Goal: Complete application form: Complete application form

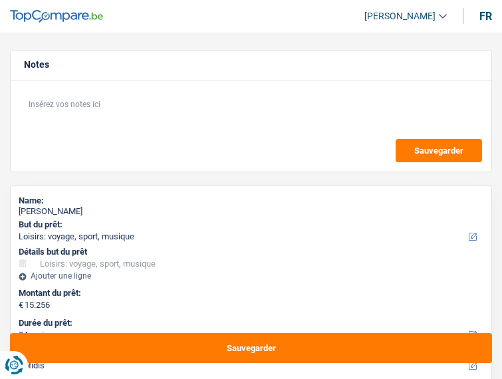
select select "hobbies"
select select "84"
select select "cofidis"
select select "married"
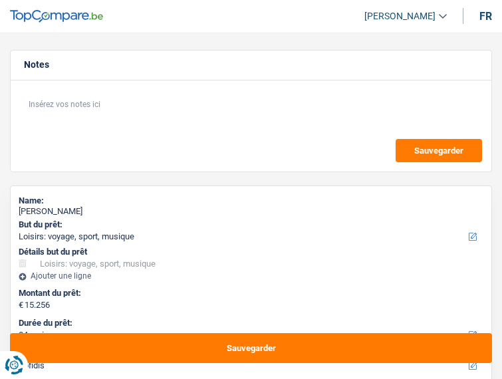
select select "BE"
select select "worker"
select select "netSalary"
select select "BE"
select select "otherInstitutions"
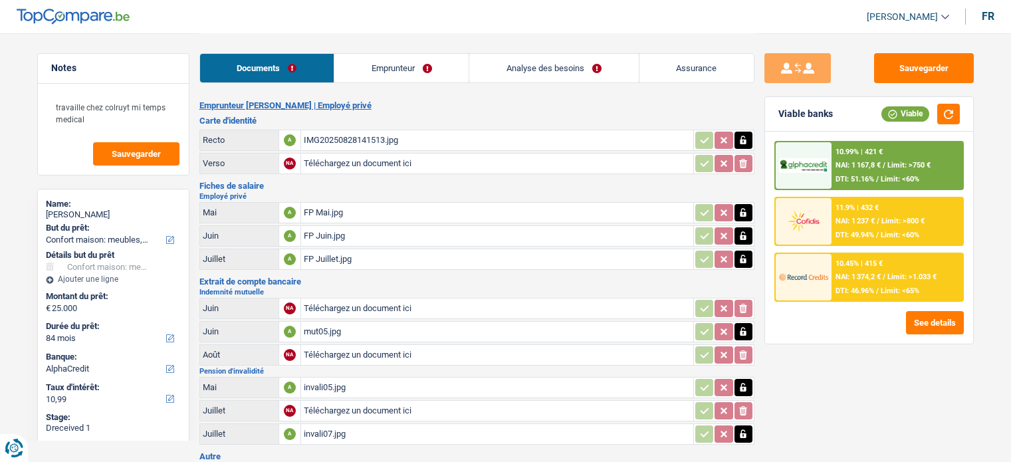
select select "household"
select select "84"
select select "alphacredit"
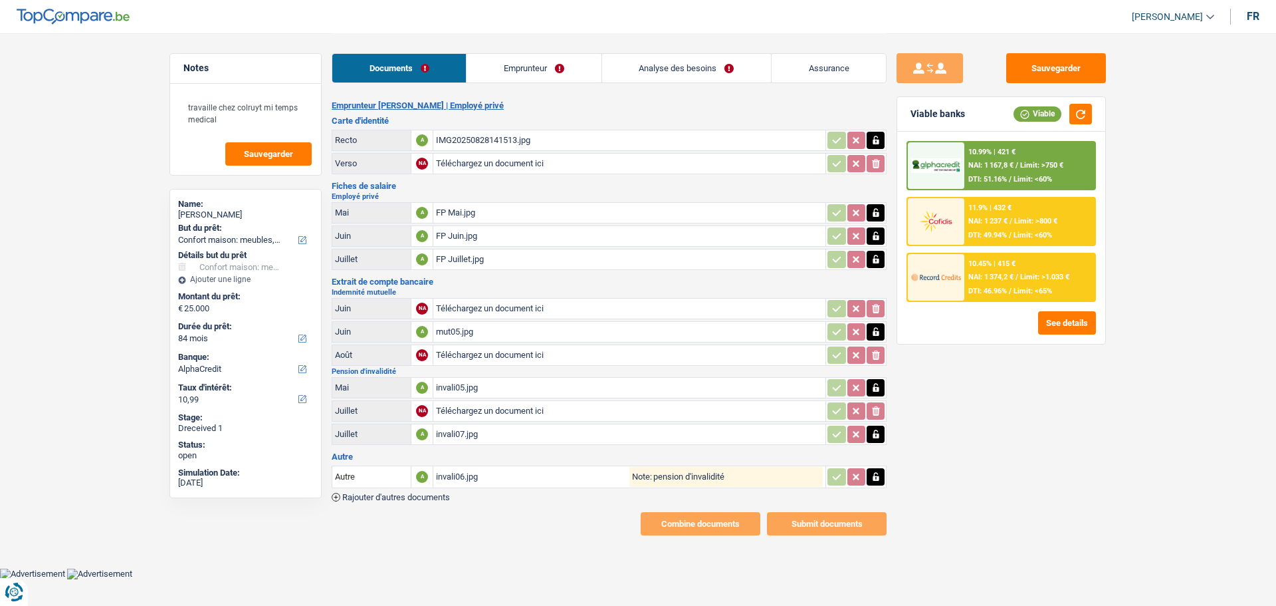
click at [482, 164] on input "Téléchargez un document ici" at bounding box center [629, 164] width 387 height 20
click at [501, 158] on div "1000004882.jpg" at bounding box center [629, 164] width 387 height 20
click at [880, 157] on icon "button" at bounding box center [876, 163] width 11 height 13
click at [877, 160] on icon "ionicons-v5-e" at bounding box center [876, 163] width 11 height 13
click at [505, 157] on input "Téléchargez un document ici" at bounding box center [629, 164] width 387 height 20
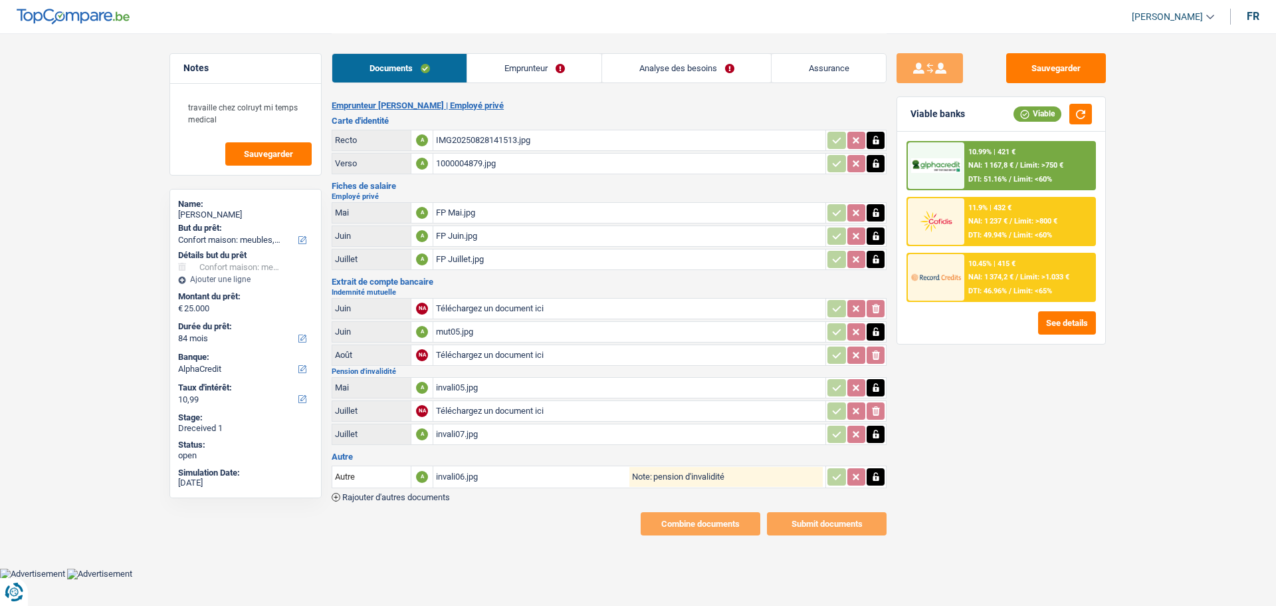
click at [471, 157] on div "1000004879.jpg" at bounding box center [629, 164] width 387 height 20
click at [538, 136] on div "IMG20250828141513.jpg" at bounding box center [629, 140] width 387 height 20
click at [878, 157] on icon "button" at bounding box center [876, 163] width 11 height 13
click at [876, 159] on icon "button" at bounding box center [876, 163] width 8 height 9
type input "C:\fakepath\1000004880.jpg"
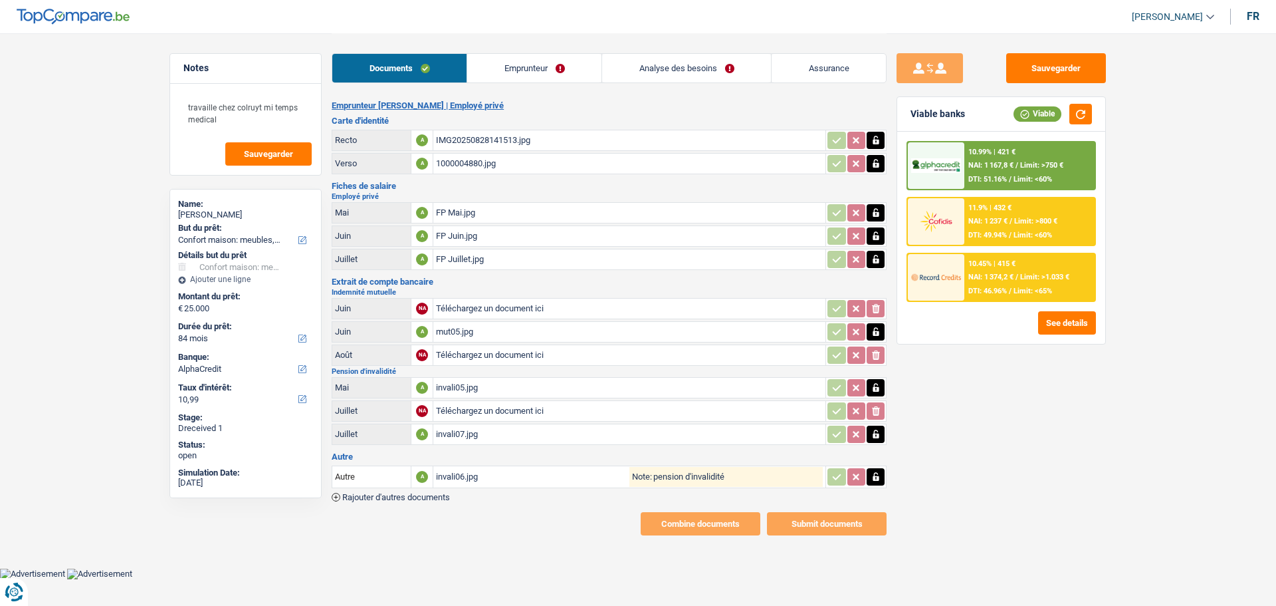
click at [482, 133] on div "IMG20250828141513.jpg" at bounding box center [629, 140] width 387 height 20
click at [875, 140] on icon "button" at bounding box center [876, 140] width 6 height 9
click at [875, 140] on icon "button" at bounding box center [876, 140] width 8 height 9
type input "C:\fakepath\1000004879.jpg"
click at [487, 249] on div "FP Juillet.jpg" at bounding box center [629, 259] width 387 height 20
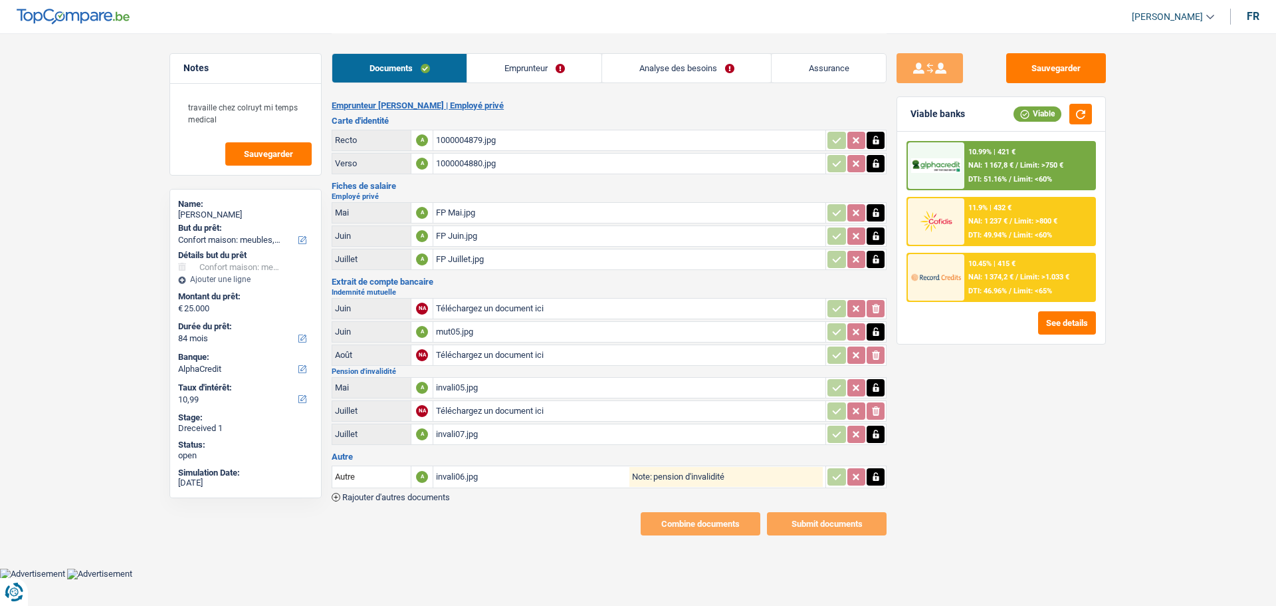
click at [490, 203] on div "FP Mai.jpg" at bounding box center [629, 213] width 387 height 20
click at [368, 461] on span "Rajouter d'autres documents" at bounding box center [396, 497] width 108 height 9
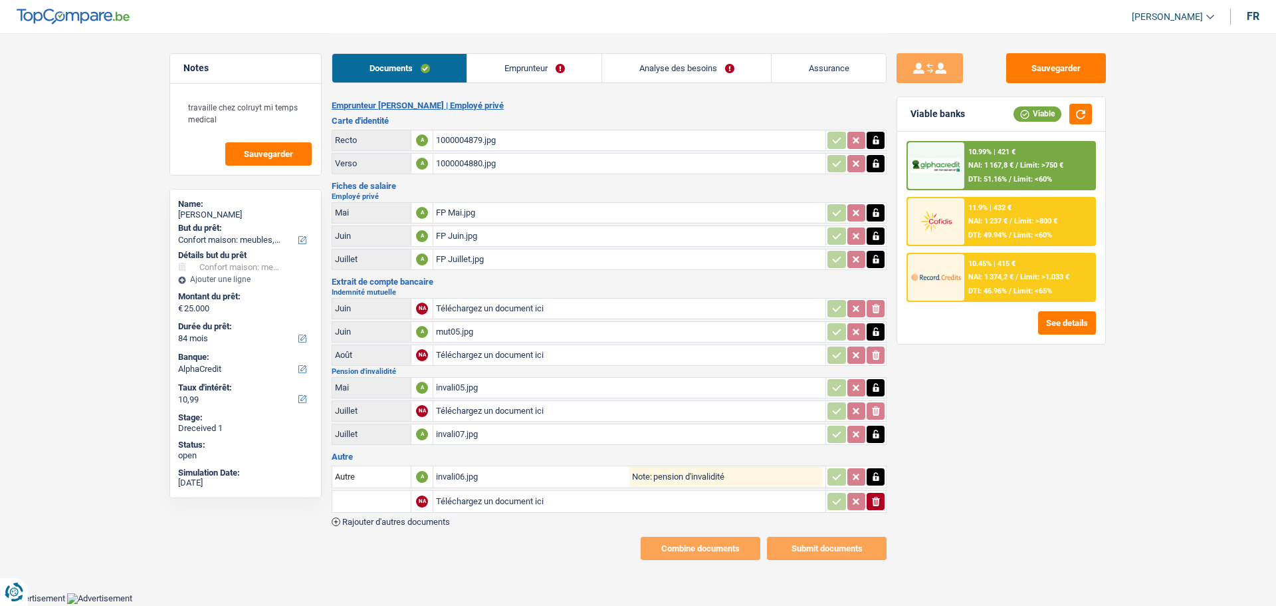
click at [364, 461] on input "text" at bounding box center [371, 501] width 73 height 21
type input "autres"
drag, startPoint x: 374, startPoint y: 487, endPoint x: 214, endPoint y: 514, distance: 161.7
click at [214, 461] on div "Notes travaille chez colruyt mi temps medical Sauvegarder Name: [PERSON_NAME] B…" at bounding box center [638, 296] width 957 height 526
click at [377, 461] on li "Autre" at bounding box center [407, 527] width 136 height 17
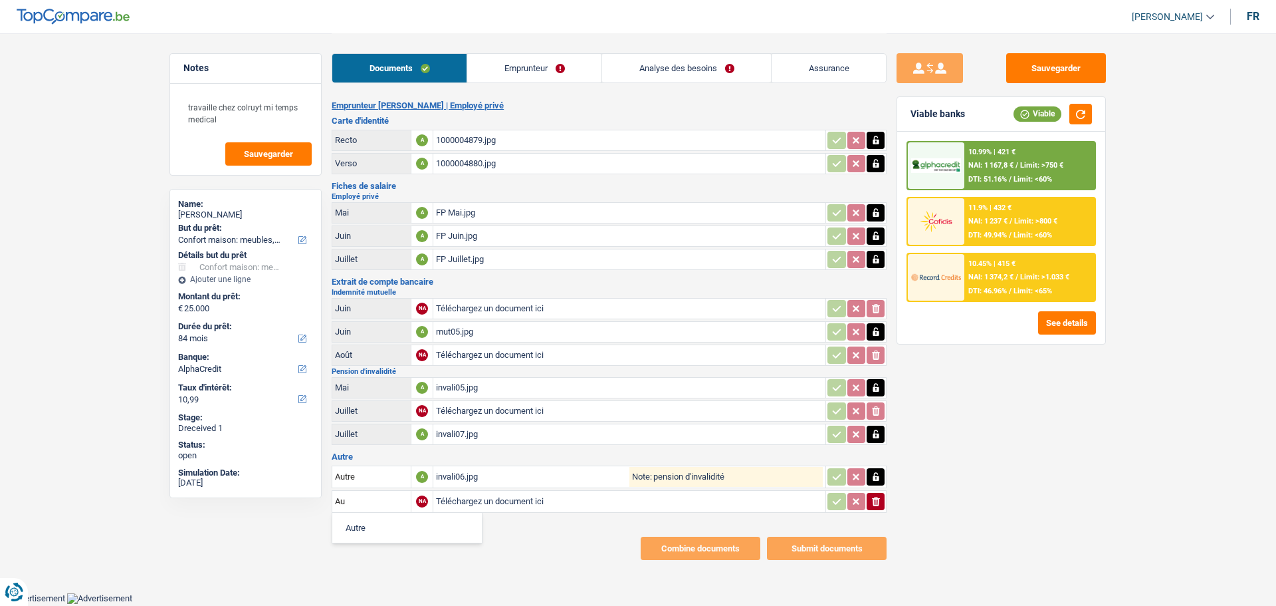
type input "Autre"
click at [483, 461] on input "Téléchargez un document ici" at bounding box center [532, 501] width 193 height 20
type input "C:\fakepath\FP Hughes.pdf"
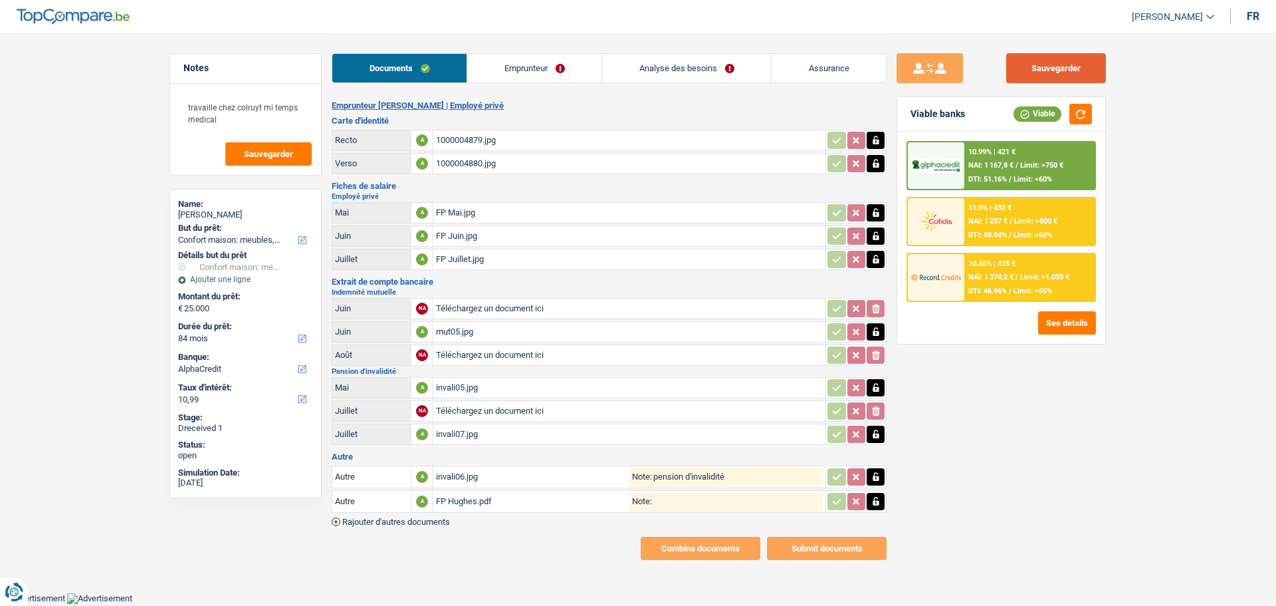
click at [1010, 54] on button "Sauvegarder" at bounding box center [1056, 68] width 100 height 30
click at [564, 68] on link "Emprunteur" at bounding box center [534, 68] width 134 height 29
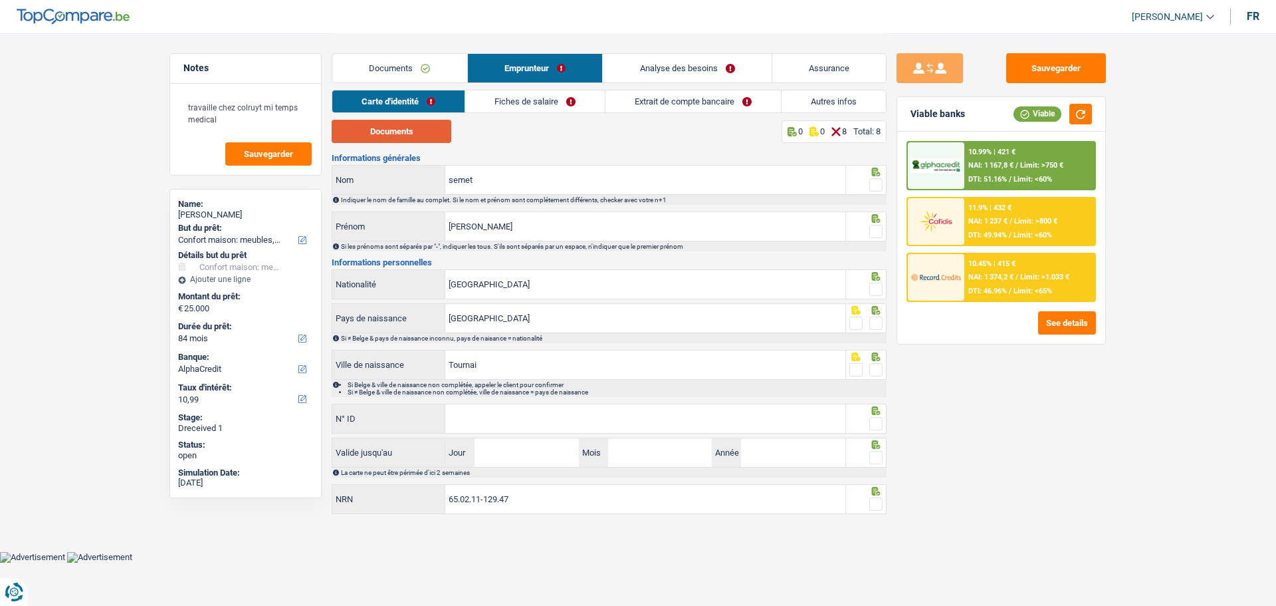
click at [435, 124] on button "Documents" at bounding box center [392, 131] width 120 height 23
drag, startPoint x: 880, startPoint y: 181, endPoint x: 866, endPoint y: 217, distance: 39.1
click at [879, 183] on span at bounding box center [875, 184] width 13 height 13
click at [0, 0] on input "radio" at bounding box center [0, 0] width 0 height 0
click at [875, 225] on span at bounding box center [875, 231] width 13 height 13
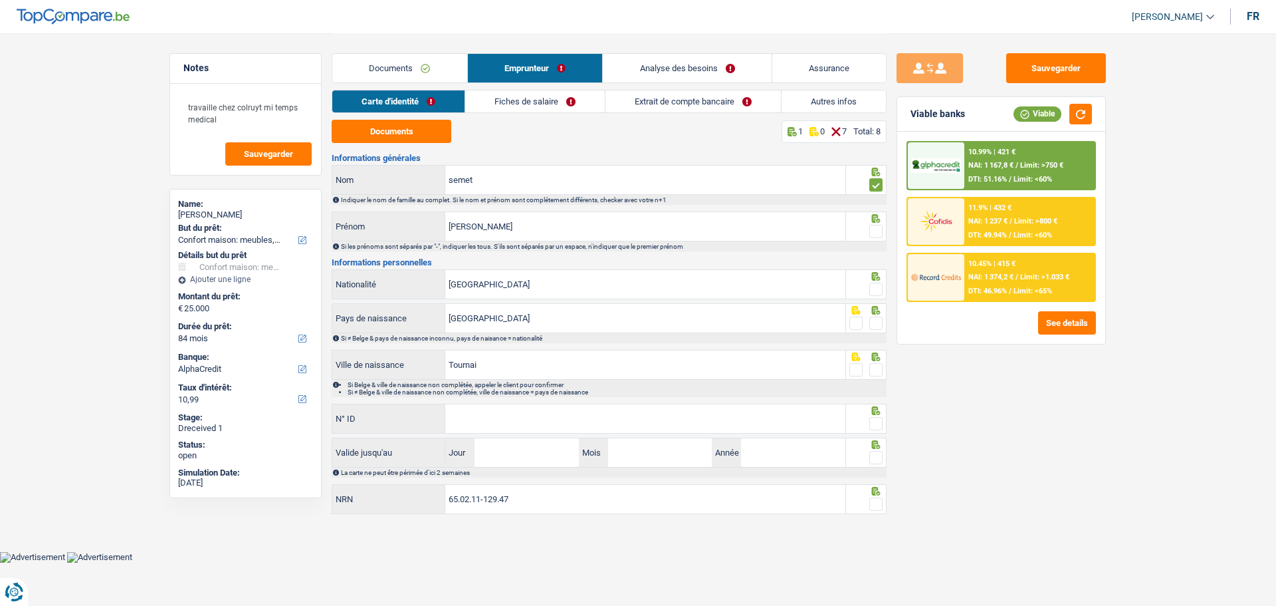
click at [0, 0] on input "radio" at bounding box center [0, 0] width 0 height 0
drag, startPoint x: 878, startPoint y: 289, endPoint x: 871, endPoint y: 314, distance: 26.1
click at [877, 293] on div at bounding box center [875, 289] width 13 height 17
click at [872, 317] on span at bounding box center [875, 322] width 13 height 13
click at [0, 0] on input "radio" at bounding box center [0, 0] width 0 height 0
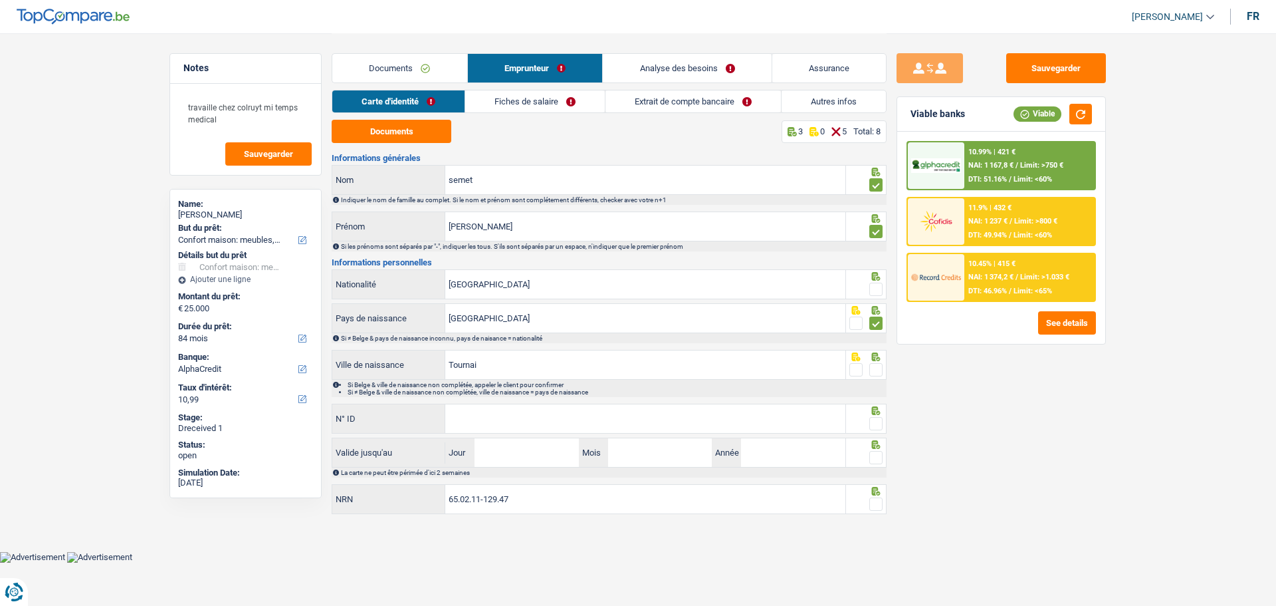
click at [882, 288] on span at bounding box center [875, 289] width 13 height 13
click at [0, 0] on input "radio" at bounding box center [0, 0] width 0 height 0
click at [874, 366] on span at bounding box center [875, 369] width 13 height 13
click at [0, 0] on input "radio" at bounding box center [0, 0] width 0 height 0
click at [657, 421] on input "N° ID" at bounding box center [645, 418] width 400 height 29
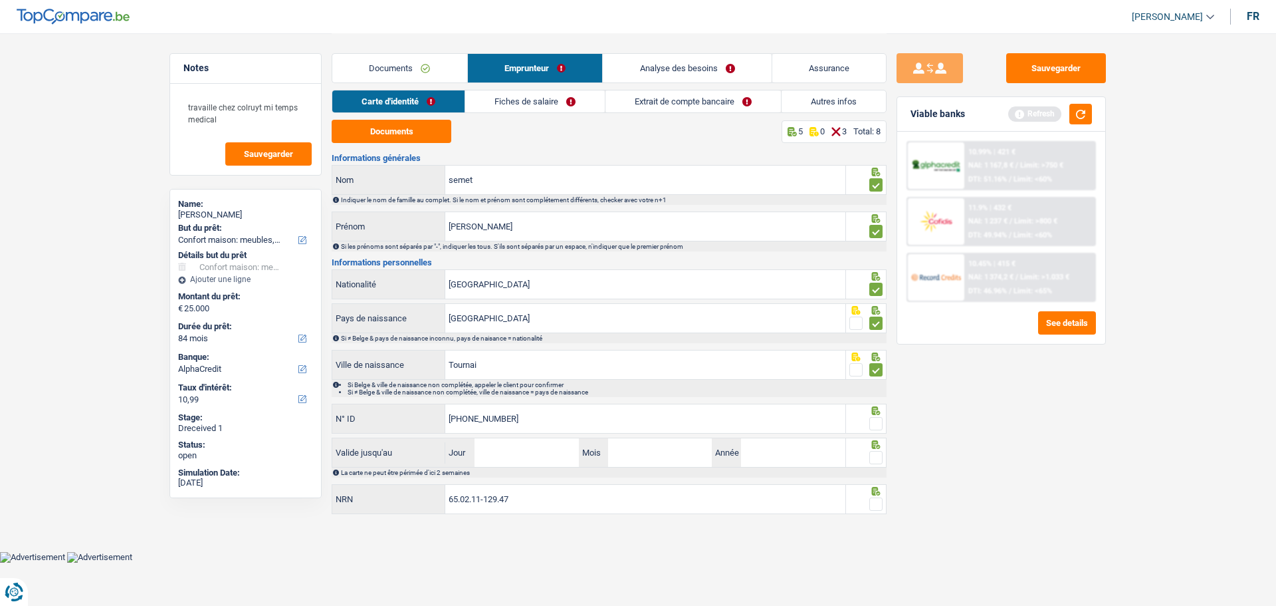
type input "[PHONE_NUMBER]"
click at [874, 422] on span at bounding box center [875, 423] width 13 height 13
click at [0, 0] on input "radio" at bounding box center [0, 0] width 0 height 0
click at [529, 450] on input "Jour" at bounding box center [527, 452] width 104 height 29
click at [509, 451] on input "59" at bounding box center [527, 452] width 104 height 29
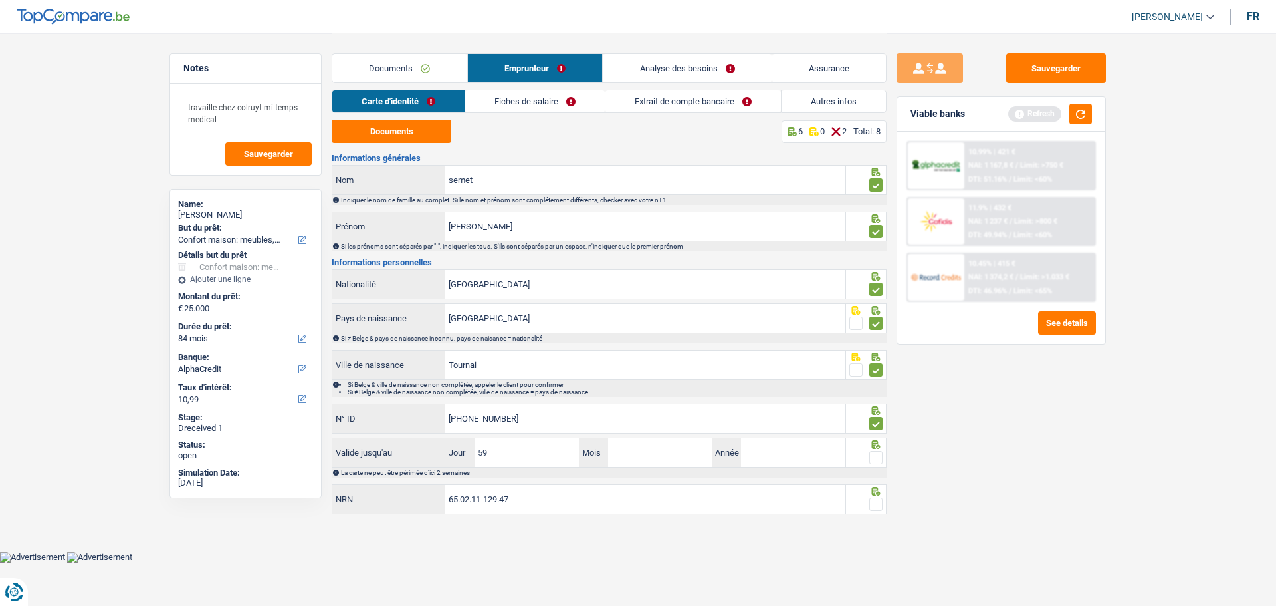
type input "5"
type input "20"
type input "08"
type input "2035"
click at [872, 451] on span at bounding box center [875, 457] width 13 height 13
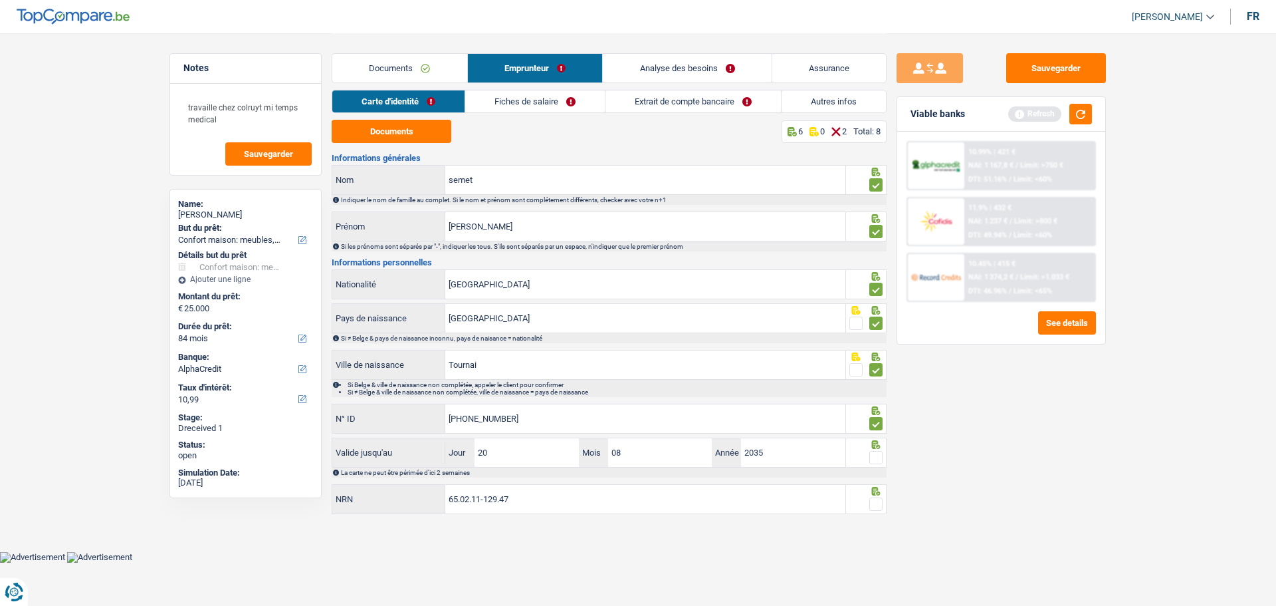
click at [0, 0] on input "radio" at bounding box center [0, 0] width 0 height 0
click at [883, 461] on span at bounding box center [875, 503] width 13 height 13
click at [0, 0] on input "radio" at bounding box center [0, 0] width 0 height 0
click at [542, 104] on link "Fiches de salaire" at bounding box center [536, 101] width 140 height 22
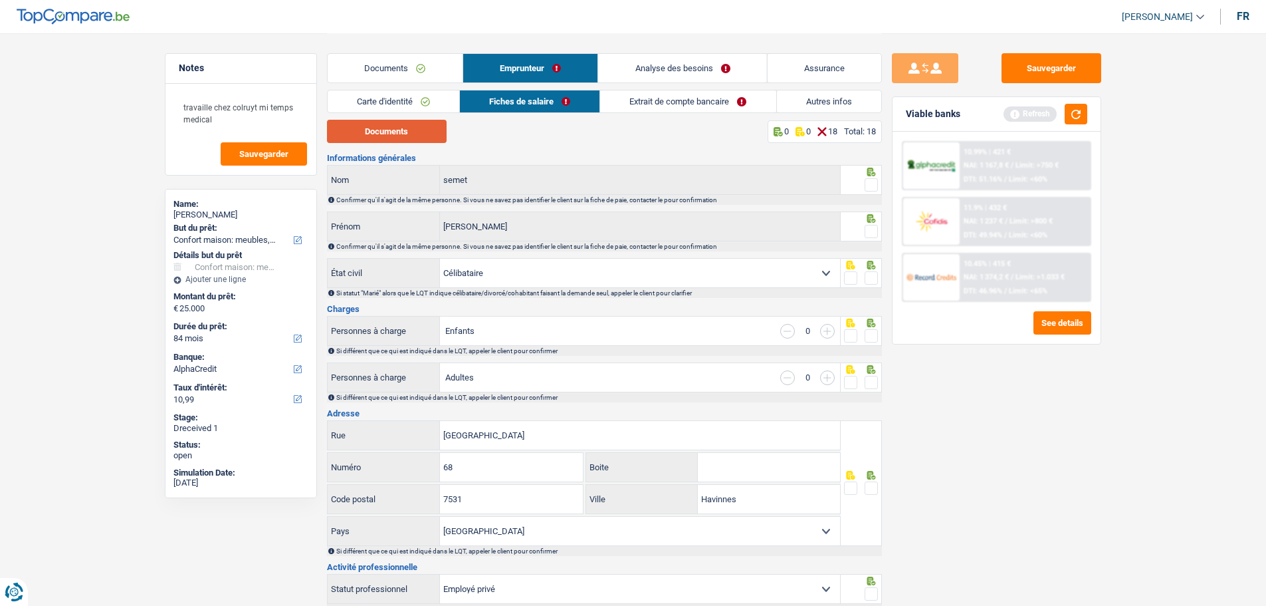
click at [419, 126] on button "Documents" at bounding box center [387, 131] width 120 height 23
click at [874, 178] on span at bounding box center [871, 184] width 13 height 13
click at [0, 0] on input "radio" at bounding box center [0, 0] width 0 height 0
click at [873, 231] on span at bounding box center [871, 231] width 13 height 13
click at [0, 0] on input "radio" at bounding box center [0, 0] width 0 height 0
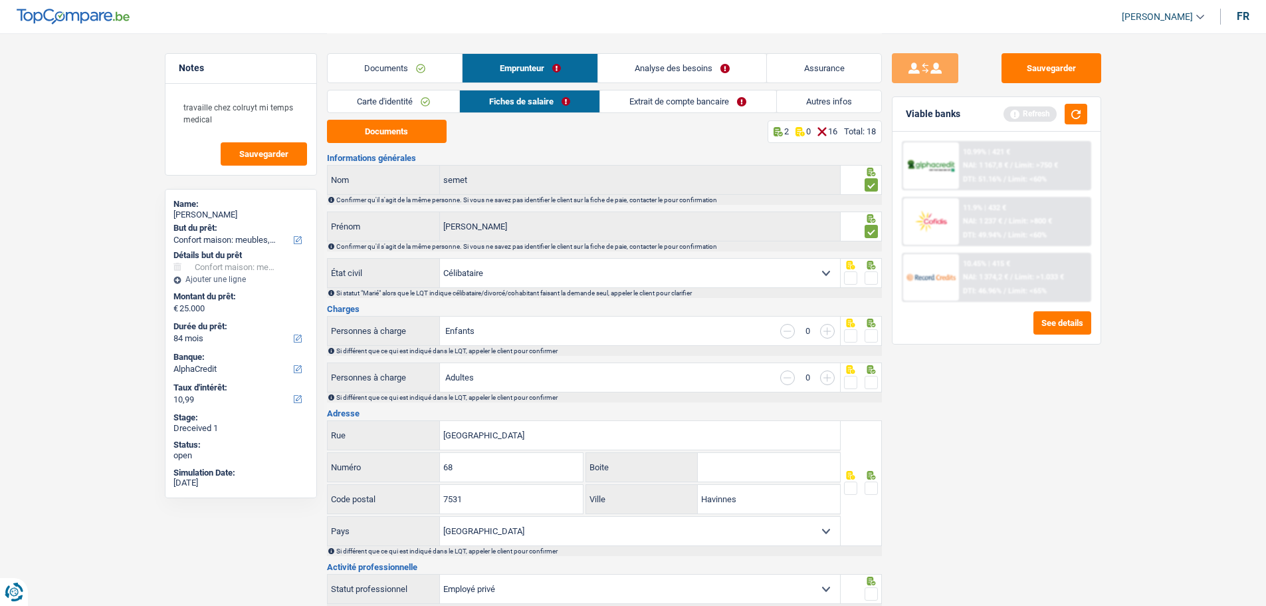
click at [871, 281] on span at bounding box center [871, 277] width 13 height 13
click at [0, 0] on input "radio" at bounding box center [0, 0] width 0 height 0
click at [868, 333] on span at bounding box center [871, 335] width 13 height 13
click at [0, 0] on input "radio" at bounding box center [0, 0] width 0 height 0
click at [868, 379] on span at bounding box center [871, 382] width 13 height 13
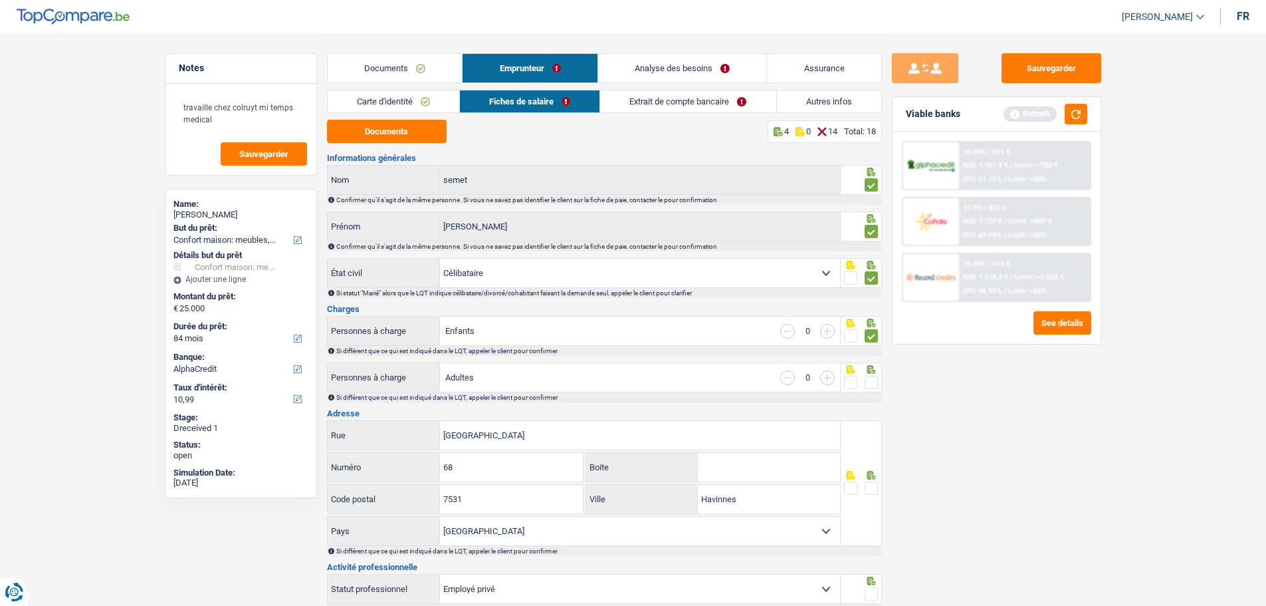
click at [0, 0] on input "radio" at bounding box center [0, 0] width 0 height 0
click at [868, 461] on span at bounding box center [871, 487] width 13 height 13
click at [0, 0] on input "radio" at bounding box center [0, 0] width 0 height 0
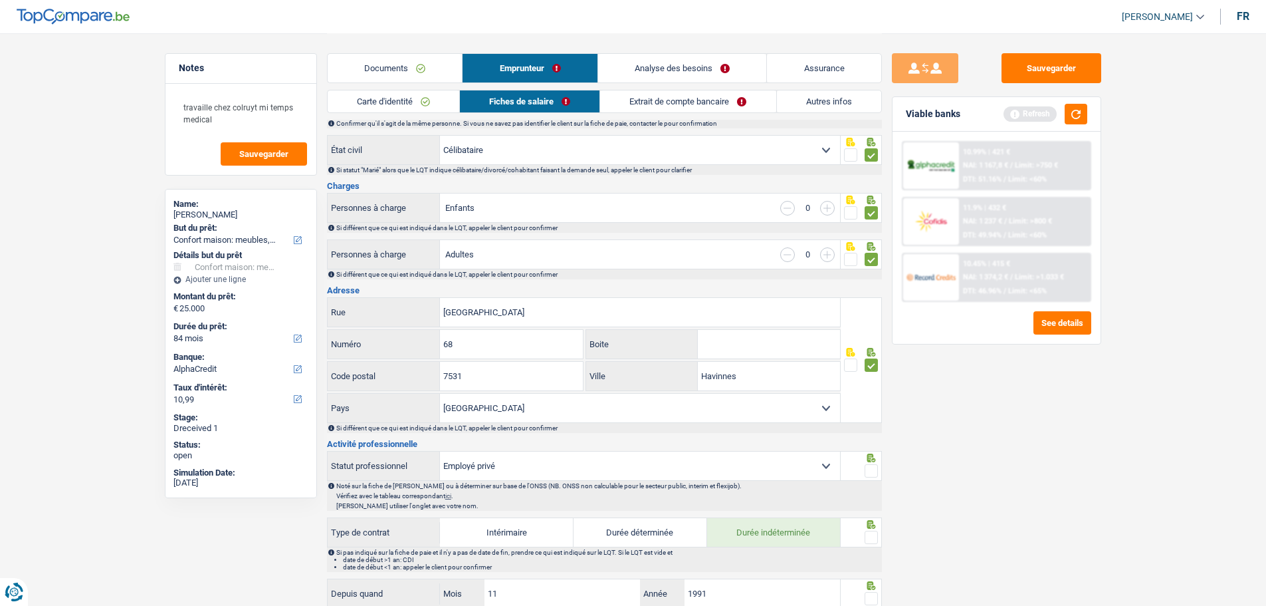
scroll to position [199, 0]
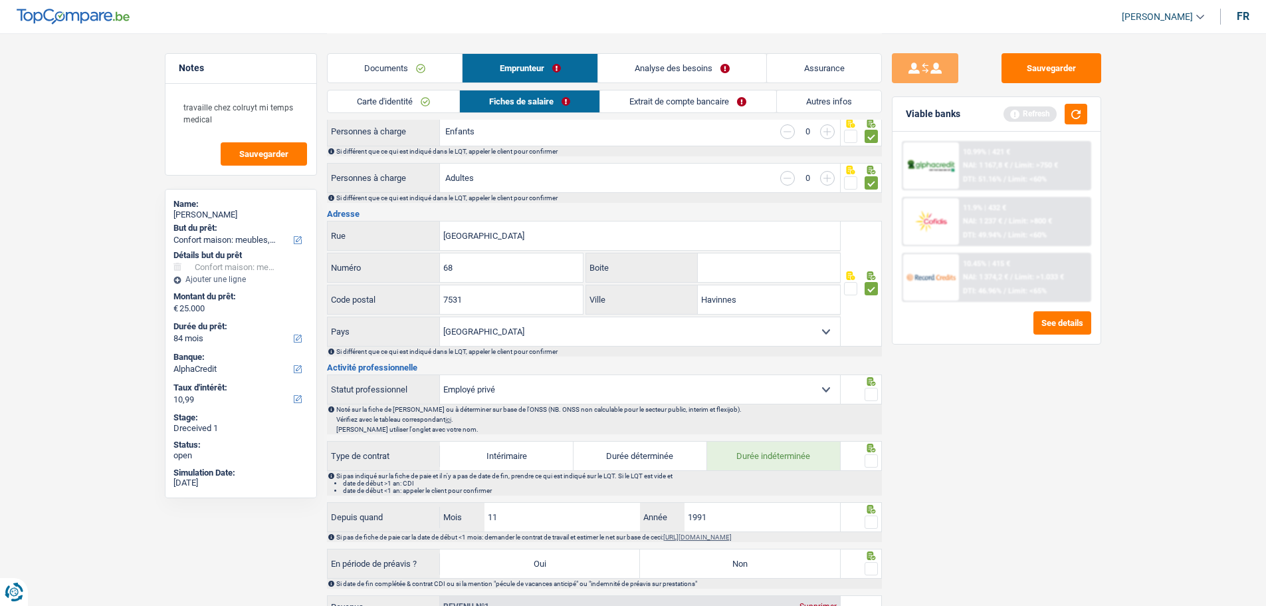
click at [872, 393] on span at bounding box center [871, 394] width 13 height 13
click at [0, 0] on input "radio" at bounding box center [0, 0] width 0 height 0
click at [871, 449] on icon at bounding box center [871, 447] width 13 height 9
click at [870, 455] on span at bounding box center [871, 460] width 13 height 13
click at [0, 0] on input "radio" at bounding box center [0, 0] width 0 height 0
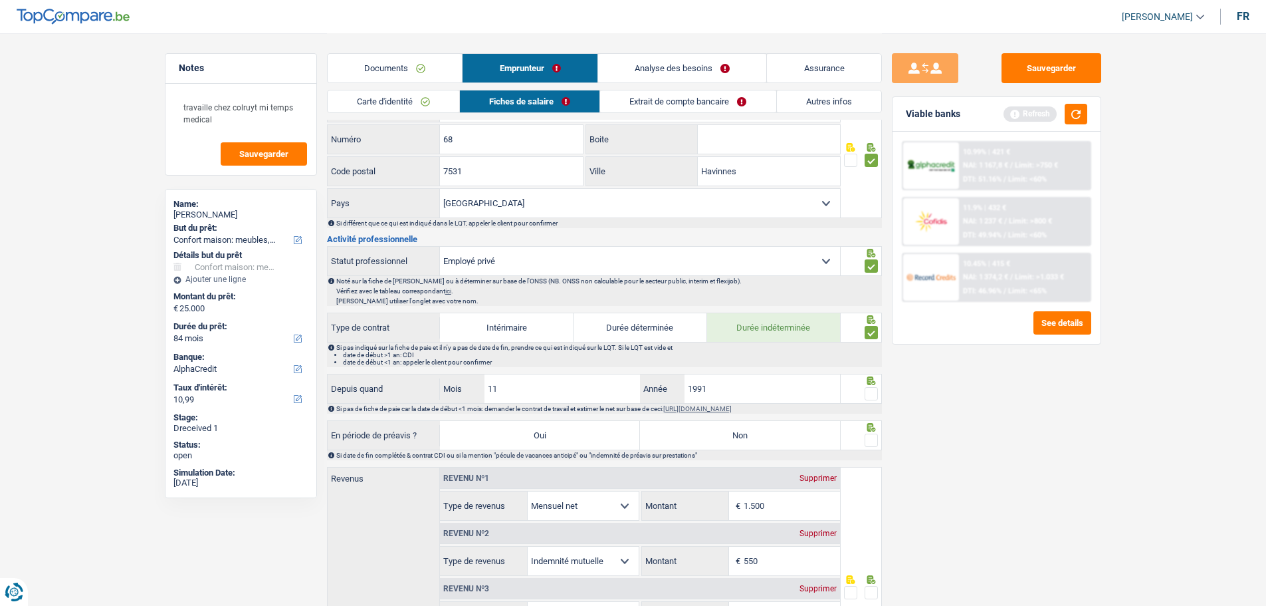
scroll to position [332, 0]
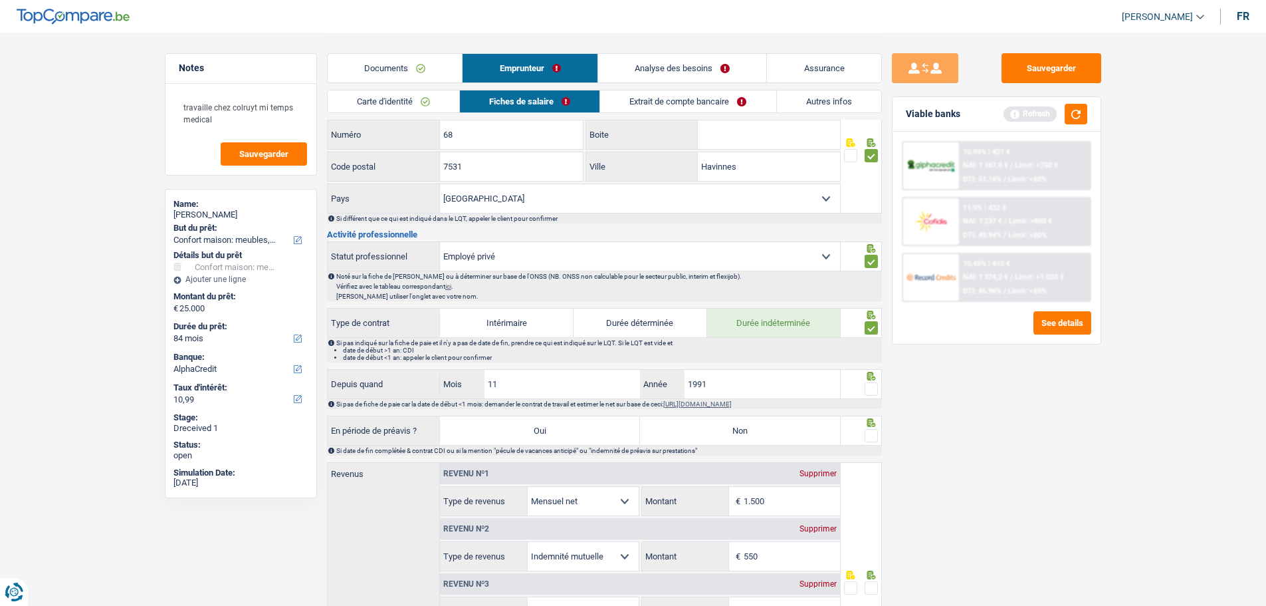
drag, startPoint x: 870, startPoint y: 385, endPoint x: 865, endPoint y: 403, distance: 18.5
click at [869, 388] on span at bounding box center [871, 388] width 13 height 13
click at [0, 0] on input "radio" at bounding box center [0, 0] width 0 height 0
click at [870, 433] on span at bounding box center [871, 435] width 13 height 13
click at [0, 0] on input "radio" at bounding box center [0, 0] width 0 height 0
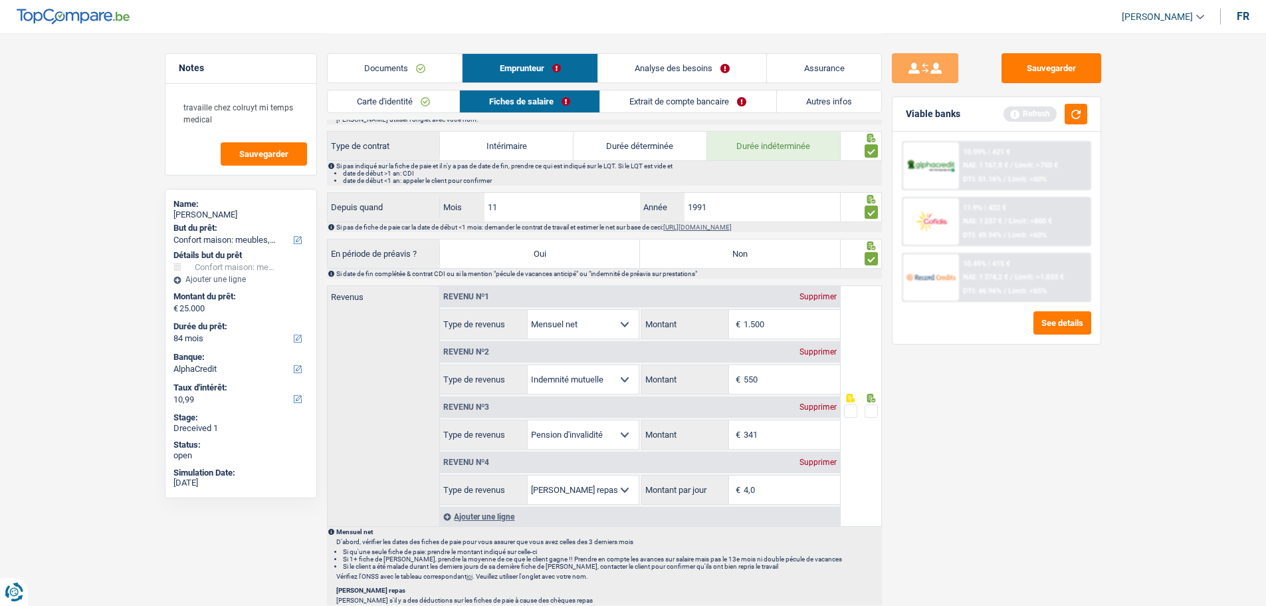
scroll to position [532, 0]
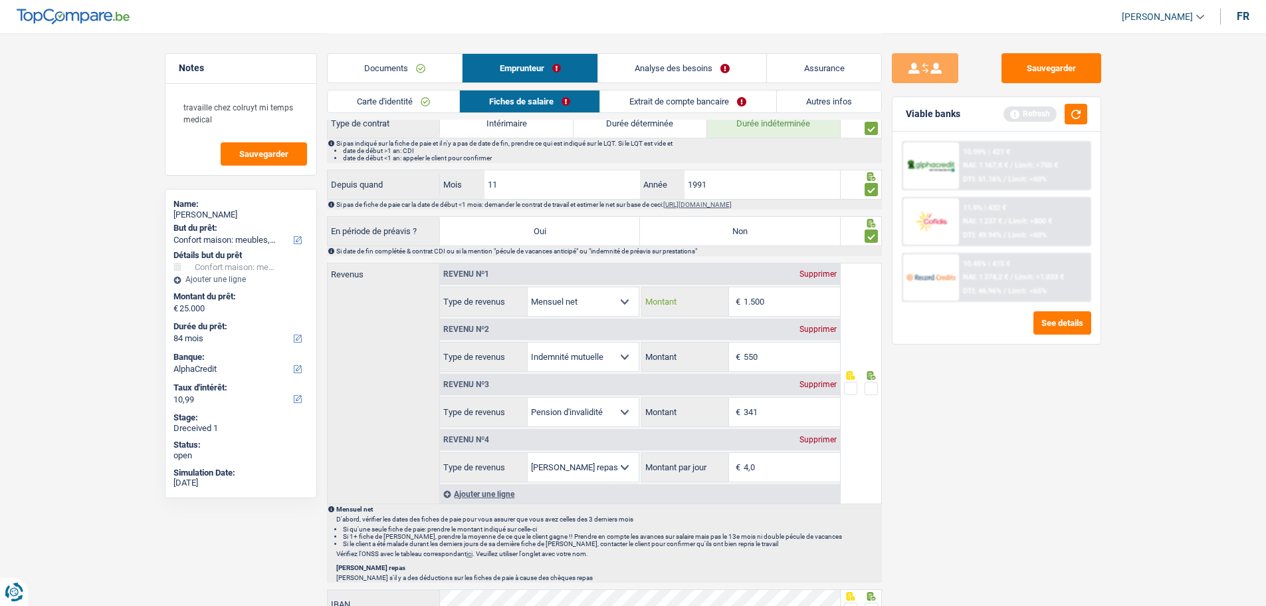
drag, startPoint x: 779, startPoint y: 296, endPoint x: 705, endPoint y: 296, distance: 73.8
click at [705, 295] on div "1.500 € Montant" at bounding box center [741, 301] width 198 height 29
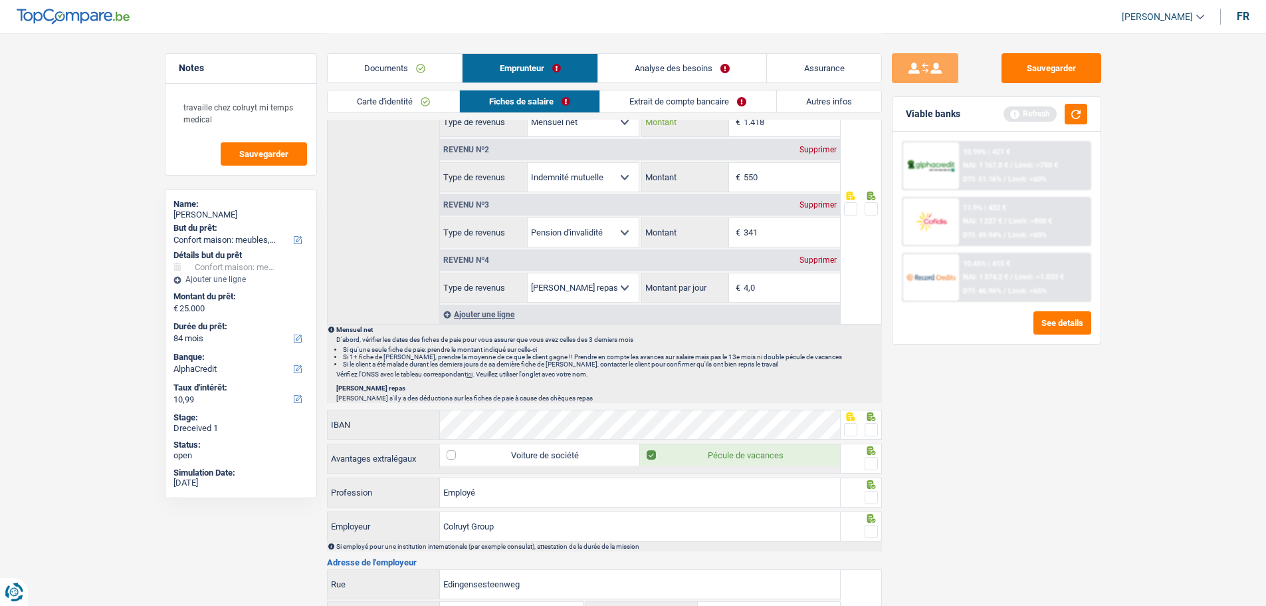
scroll to position [731, 0]
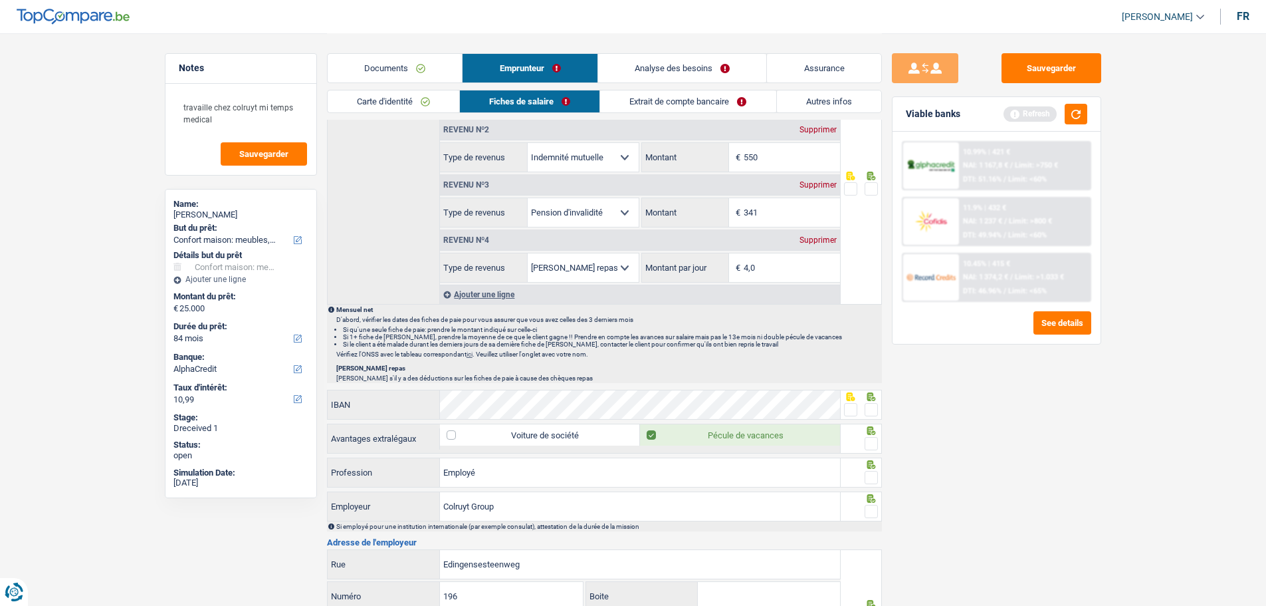
type input "1.418"
click at [852, 406] on span at bounding box center [850, 409] width 13 height 13
click at [0, 0] on input "radio" at bounding box center [0, 0] width 0 height 0
click at [872, 435] on div at bounding box center [871, 443] width 13 height 17
drag, startPoint x: 869, startPoint y: 439, endPoint x: 867, endPoint y: 465, distance: 25.4
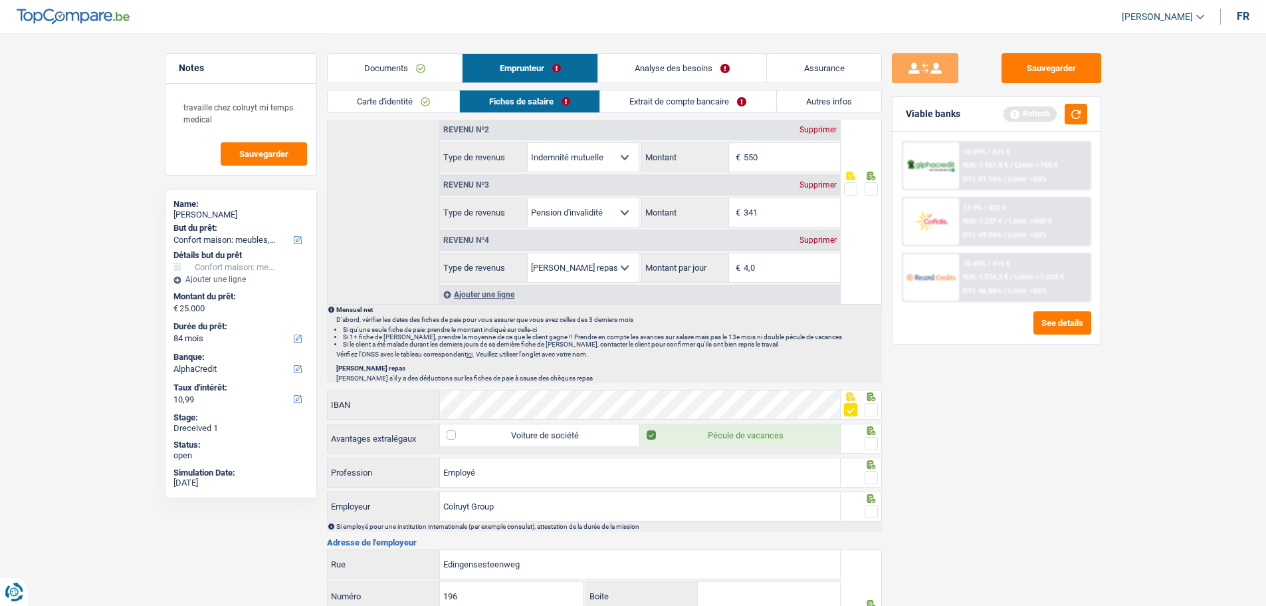
click at [869, 440] on span at bounding box center [871, 443] width 13 height 13
click at [0, 0] on input "radio" at bounding box center [0, 0] width 0 height 0
click at [866, 461] on div at bounding box center [871, 477] width 13 height 17
click at [874, 461] on span at bounding box center [871, 511] width 13 height 13
click at [0, 0] on input "radio" at bounding box center [0, 0] width 0 height 0
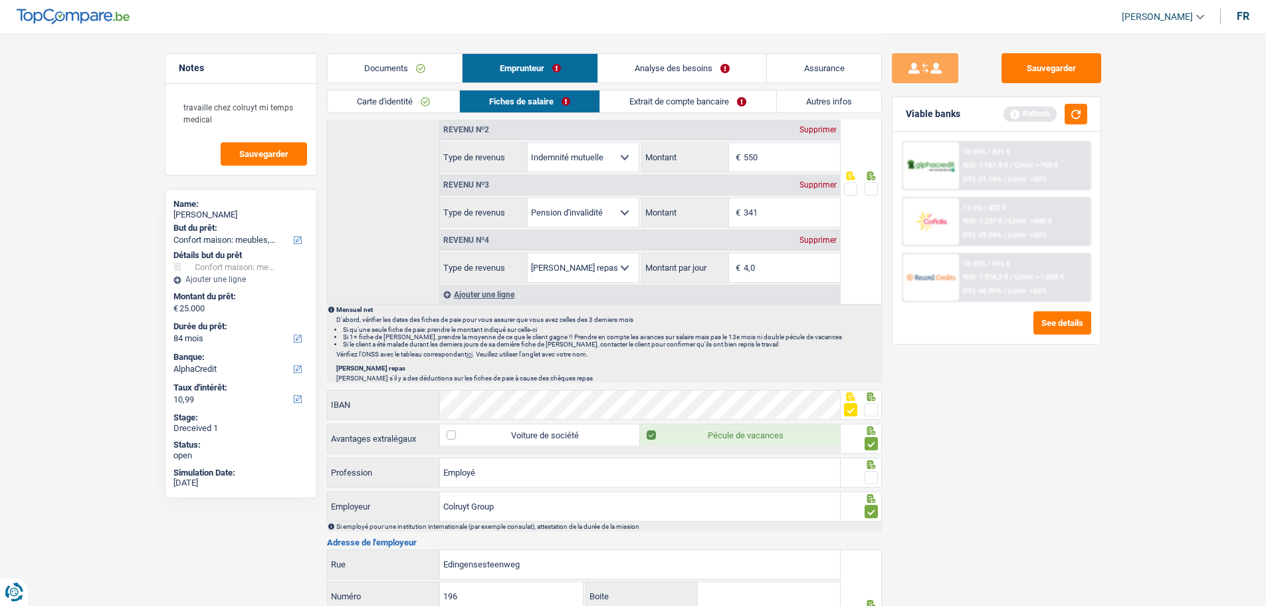
click at [867, 461] on span at bounding box center [871, 477] width 13 height 13
click at [0, 0] on input "radio" at bounding box center [0, 0] width 0 height 0
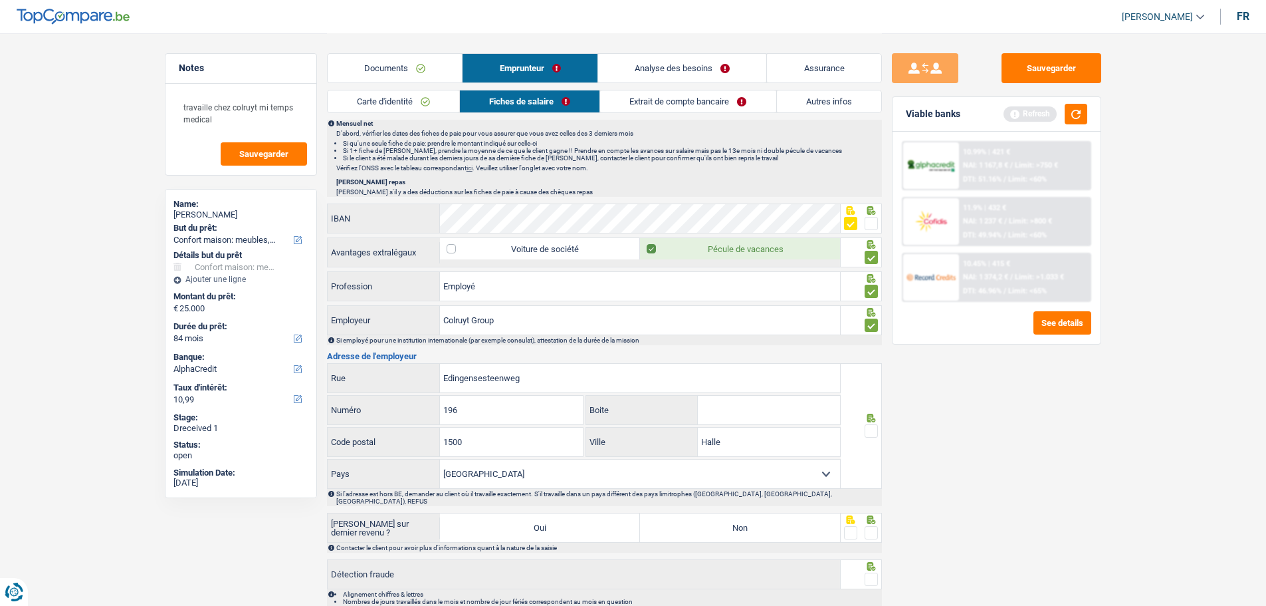
scroll to position [931, 0]
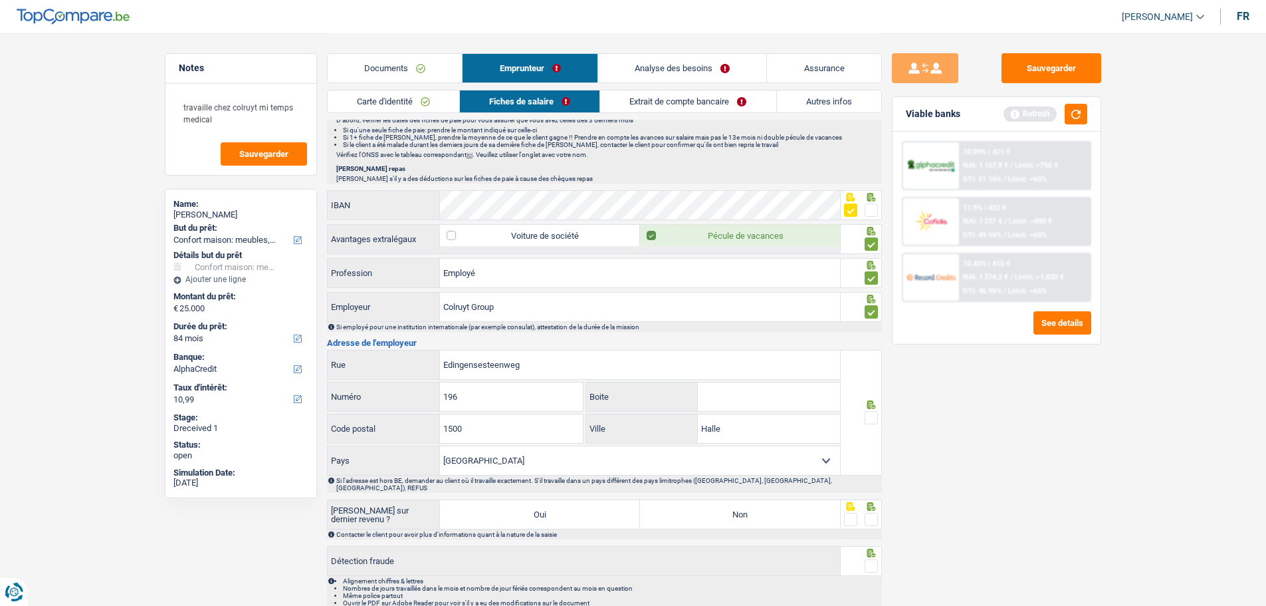
click at [877, 417] on span at bounding box center [871, 417] width 13 height 13
click at [0, 0] on input "radio" at bounding box center [0, 0] width 0 height 0
click at [787, 461] on label "Non" at bounding box center [740, 514] width 200 height 29
click at [787, 461] on input "Non" at bounding box center [740, 514] width 200 height 29
radio input "true"
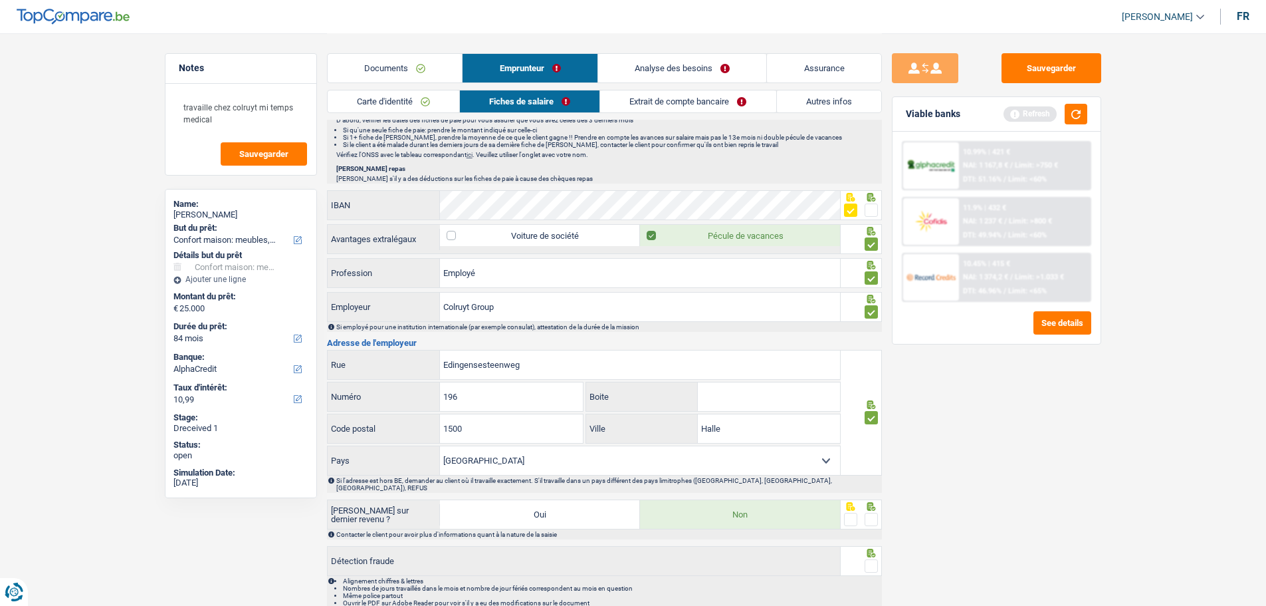
drag, startPoint x: 871, startPoint y: 507, endPoint x: 871, endPoint y: 524, distance: 17.3
click at [871, 461] on span at bounding box center [871, 519] width 13 height 13
click at [0, 0] on input "radio" at bounding box center [0, 0] width 0 height 0
drag, startPoint x: 873, startPoint y: 556, endPoint x: 634, endPoint y: 518, distance: 241.6
click at [873, 461] on span at bounding box center [871, 565] width 13 height 13
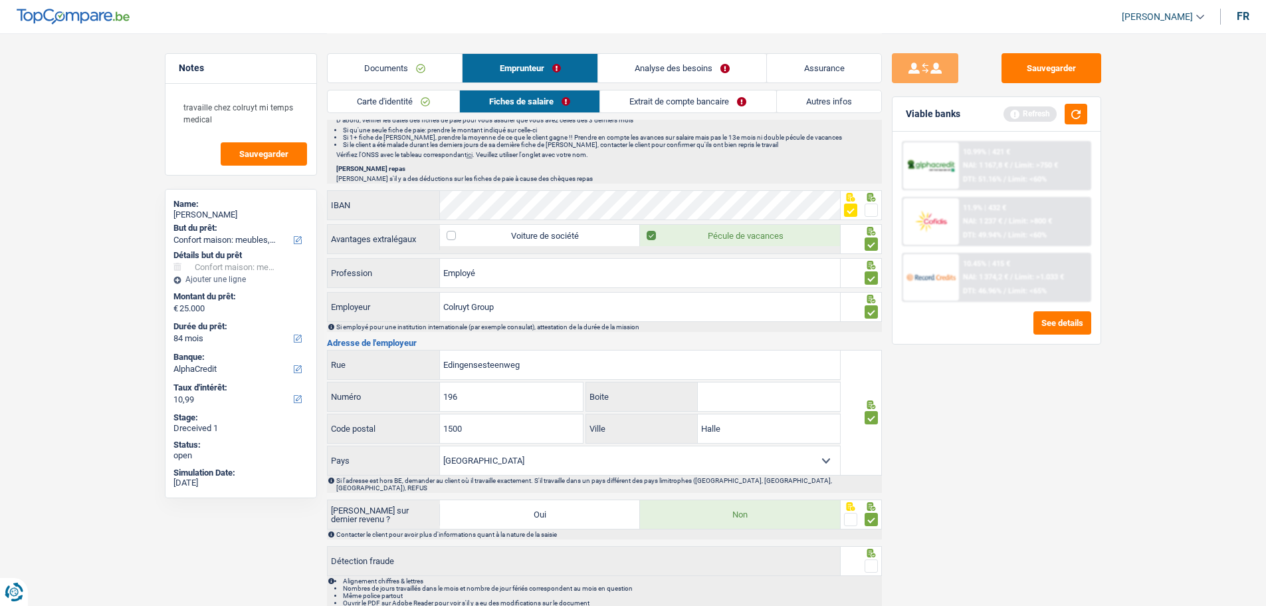
click at [0, 0] on input "radio" at bounding box center [0, 0] width 0 height 0
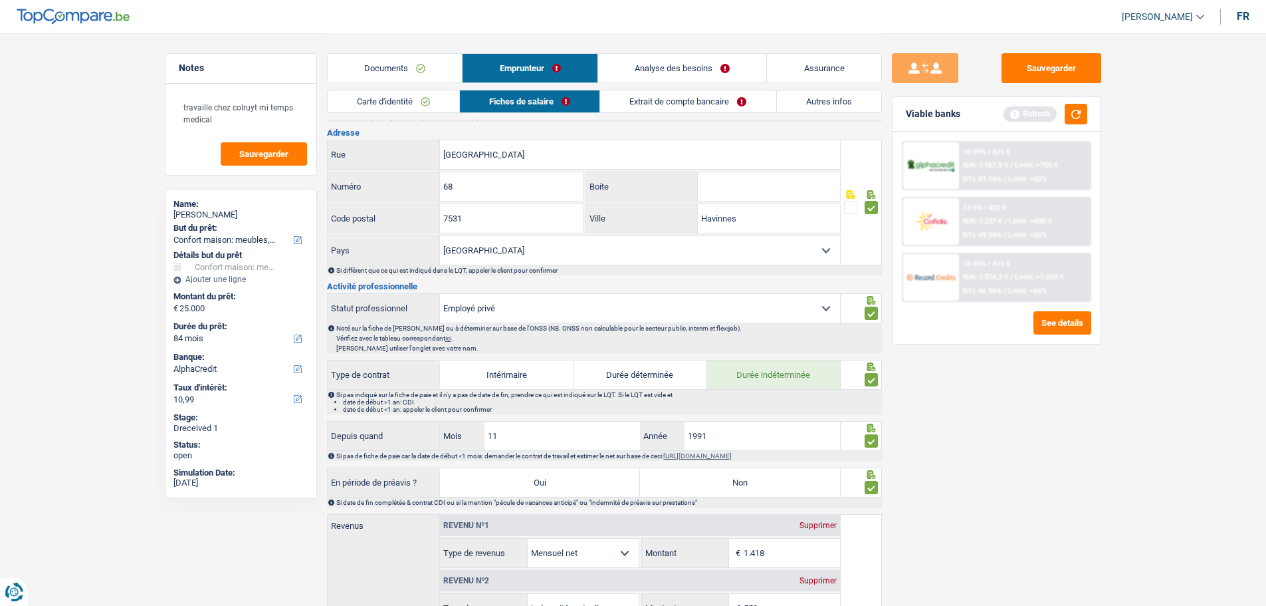
scroll to position [465, 0]
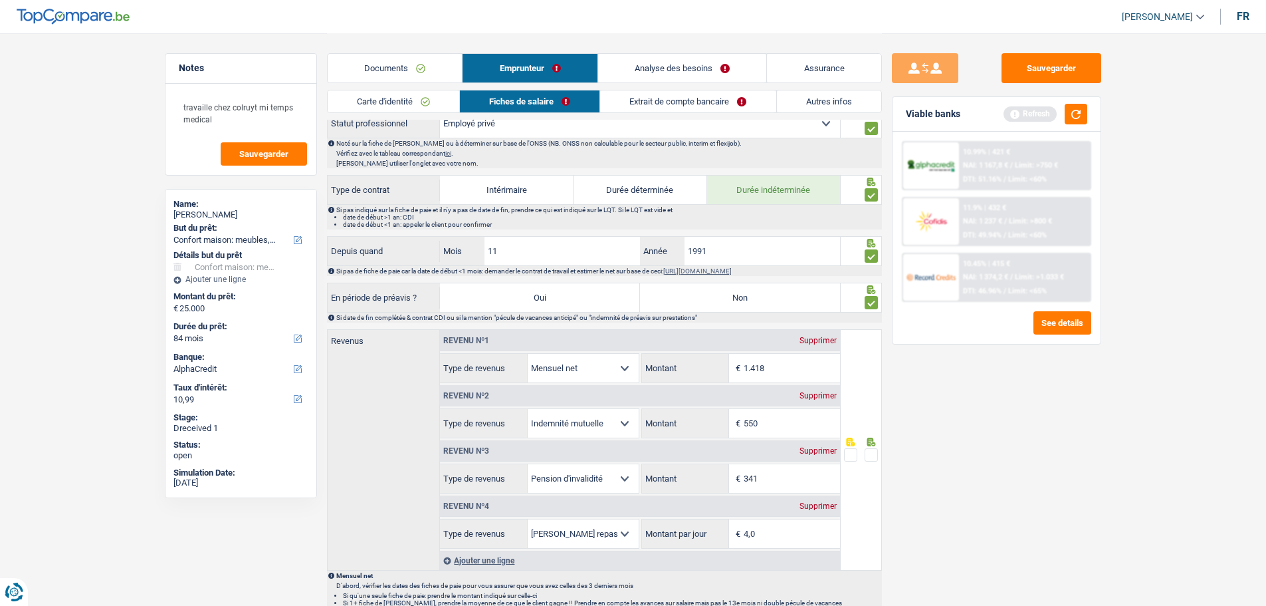
click at [874, 454] on span at bounding box center [871, 454] width 13 height 13
click at [0, 0] on input "radio" at bounding box center [0, 0] width 0 height 0
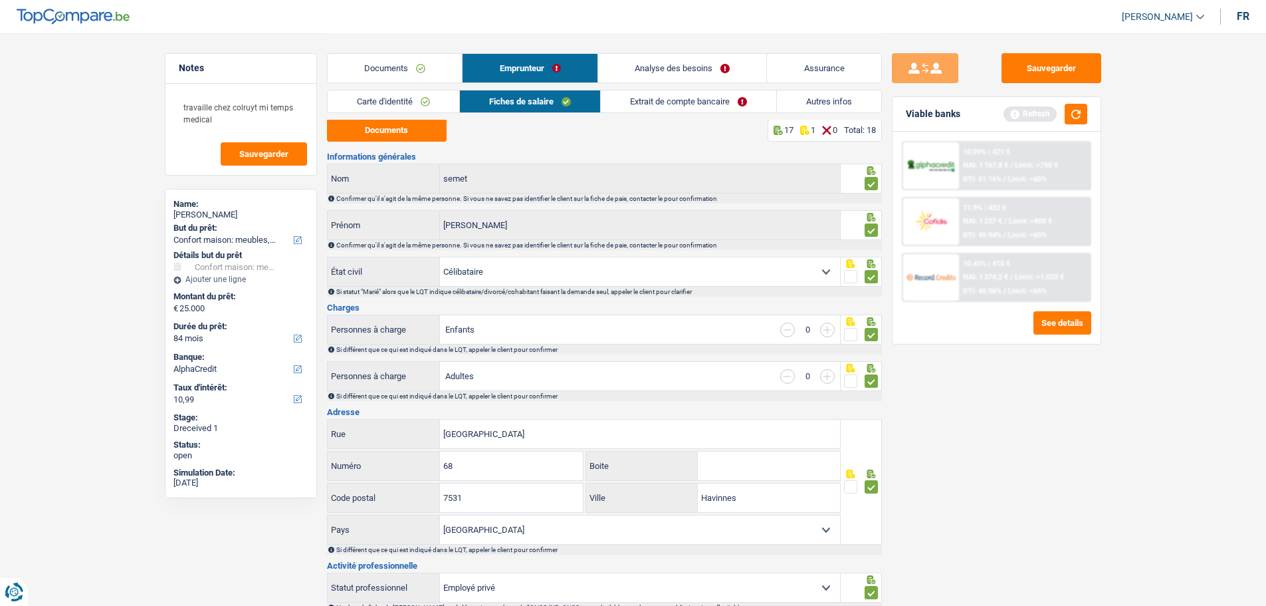
scroll to position [0, 0]
click at [727, 99] on link "Extrait de compte bancaire" at bounding box center [688, 101] width 175 height 22
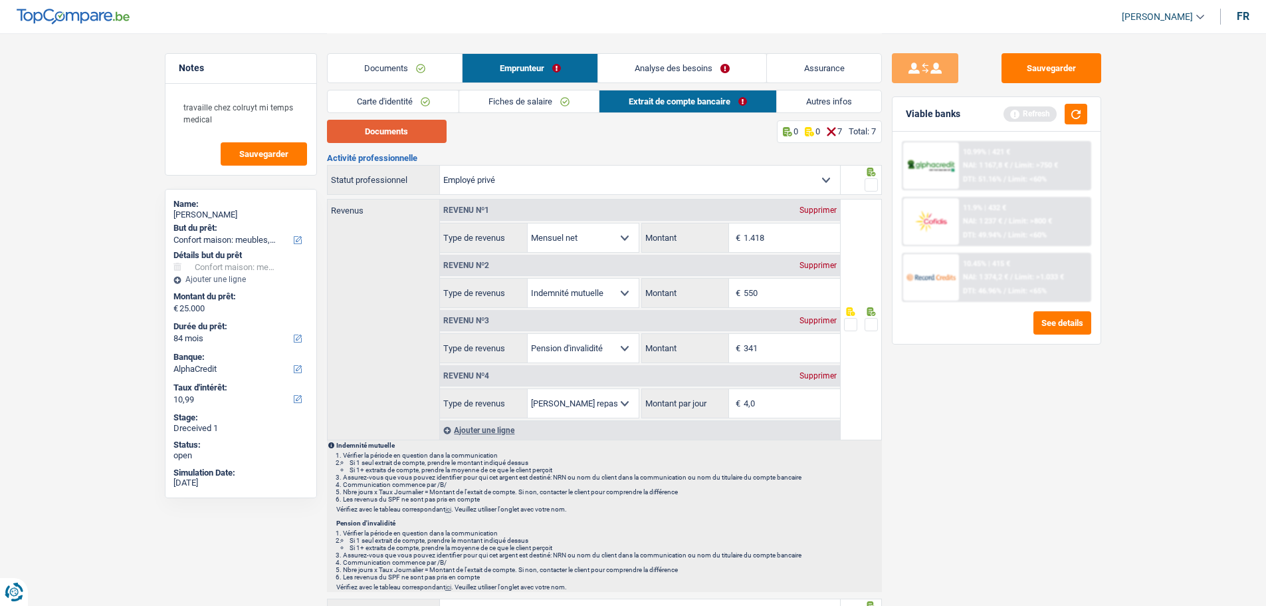
click at [415, 136] on button "Documents" at bounding box center [387, 131] width 120 height 23
click at [876, 182] on span at bounding box center [871, 184] width 13 height 13
click at [0, 0] on input "radio" at bounding box center [0, 0] width 0 height 0
click at [875, 319] on span at bounding box center [871, 324] width 13 height 13
click at [0, 0] on input "radio" at bounding box center [0, 0] width 0 height 0
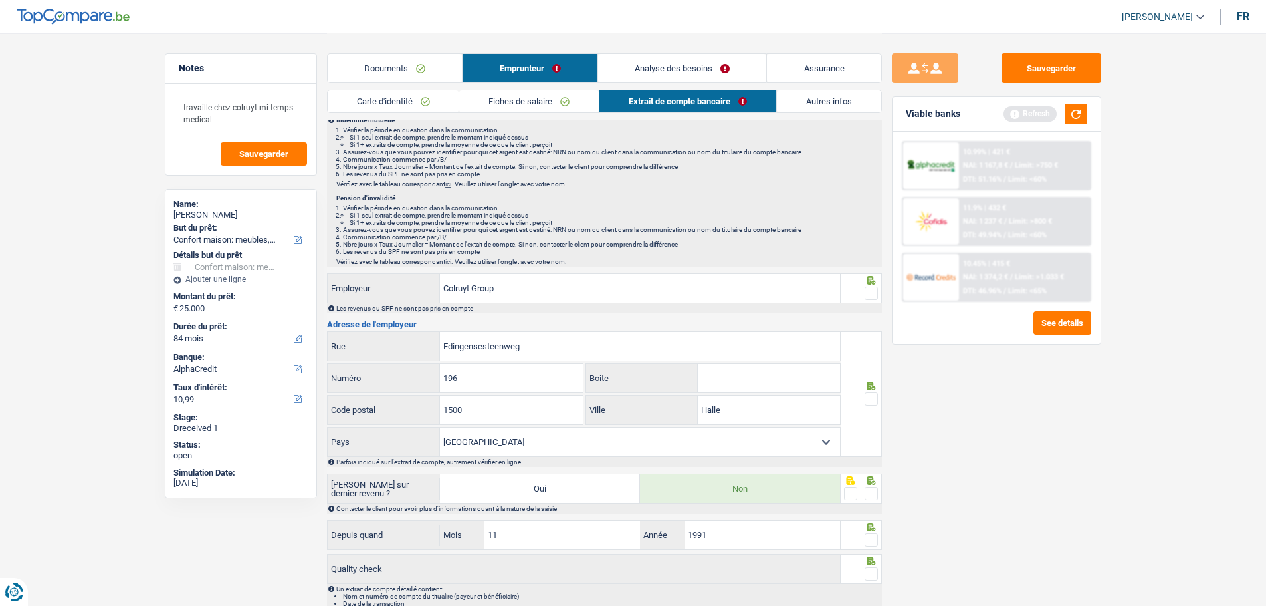
scroll to position [332, 0]
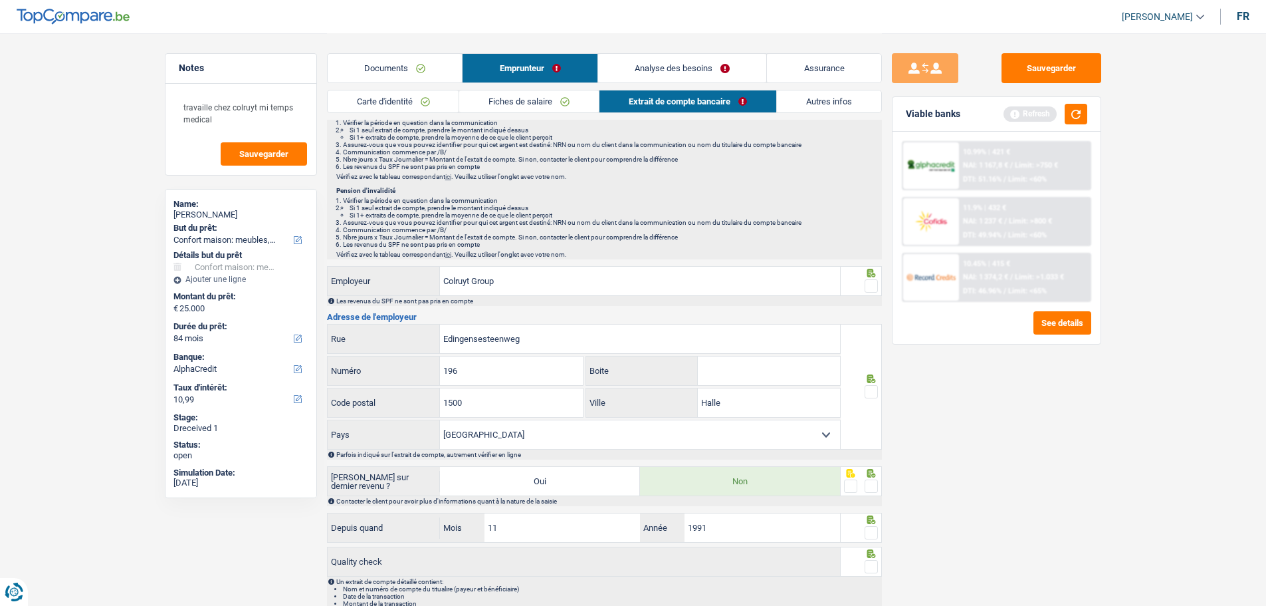
click at [872, 287] on span at bounding box center [871, 285] width 13 height 13
click at [0, 0] on input "radio" at bounding box center [0, 0] width 0 height 0
drag, startPoint x: 877, startPoint y: 387, endPoint x: 871, endPoint y: 399, distance: 13.7
click at [876, 391] on span at bounding box center [871, 391] width 13 height 13
click at [0, 0] on input "radio" at bounding box center [0, 0] width 0 height 0
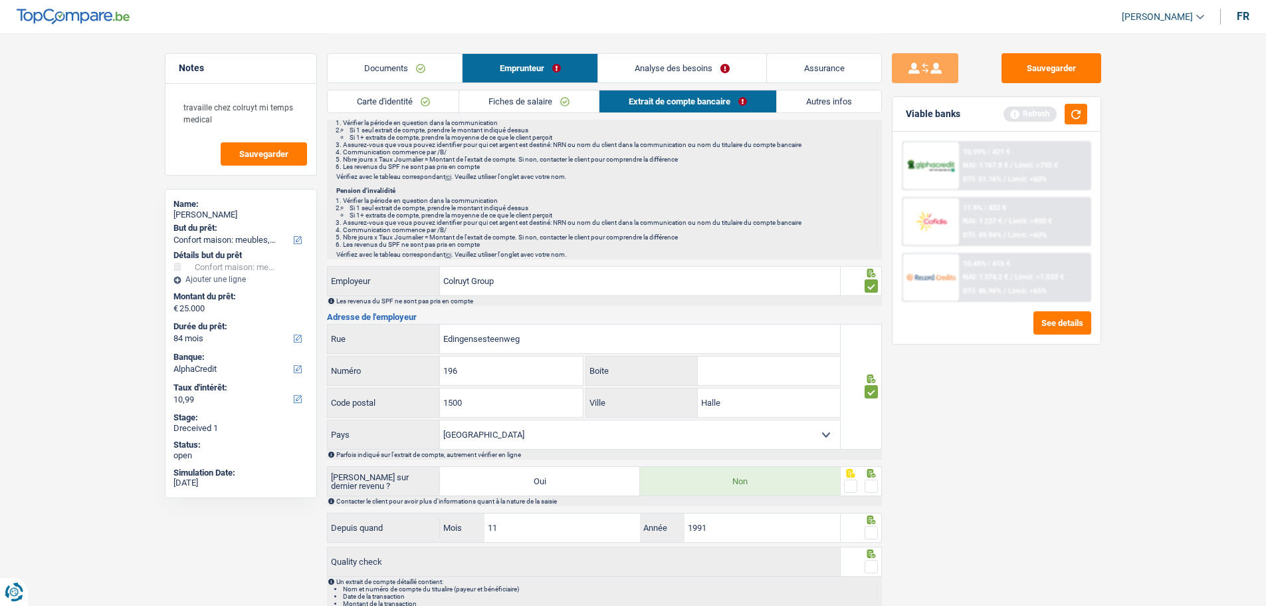
click at [870, 461] on span at bounding box center [871, 485] width 13 height 13
click at [0, 0] on input "radio" at bounding box center [0, 0] width 0 height 0
drag, startPoint x: 873, startPoint y: 525, endPoint x: 874, endPoint y: 544, distance: 19.3
click at [873, 461] on span at bounding box center [871, 532] width 13 height 13
click at [0, 0] on input "radio" at bounding box center [0, 0] width 0 height 0
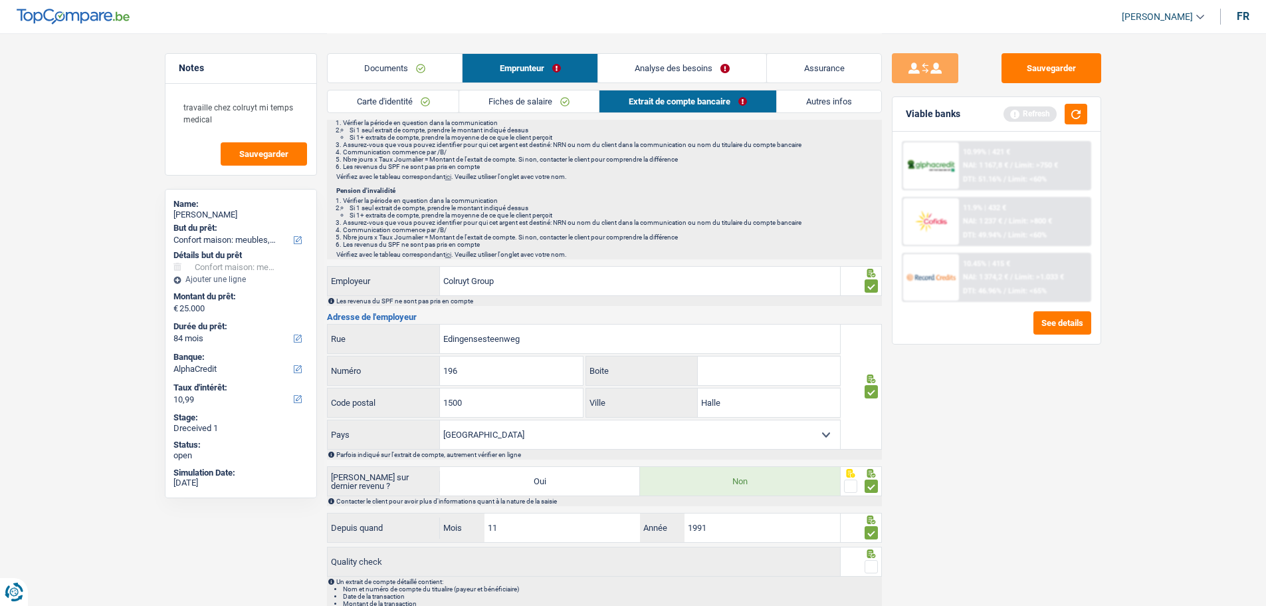
click at [866, 461] on span at bounding box center [871, 566] width 13 height 13
click at [0, 0] on input "radio" at bounding box center [0, 0] width 0 height 0
drag, startPoint x: 830, startPoint y: 98, endPoint x: 842, endPoint y: 98, distance: 11.3
click at [830, 98] on link "Autres infos" at bounding box center [829, 101] width 104 height 22
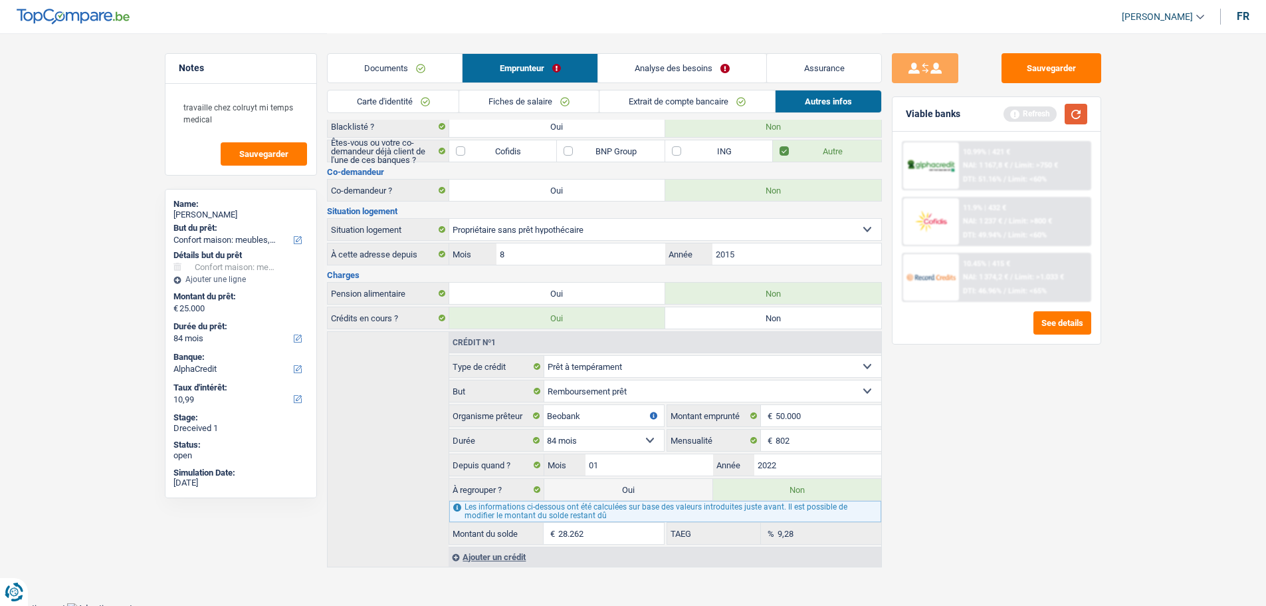
click at [1010, 110] on button "button" at bounding box center [1076, 114] width 23 height 21
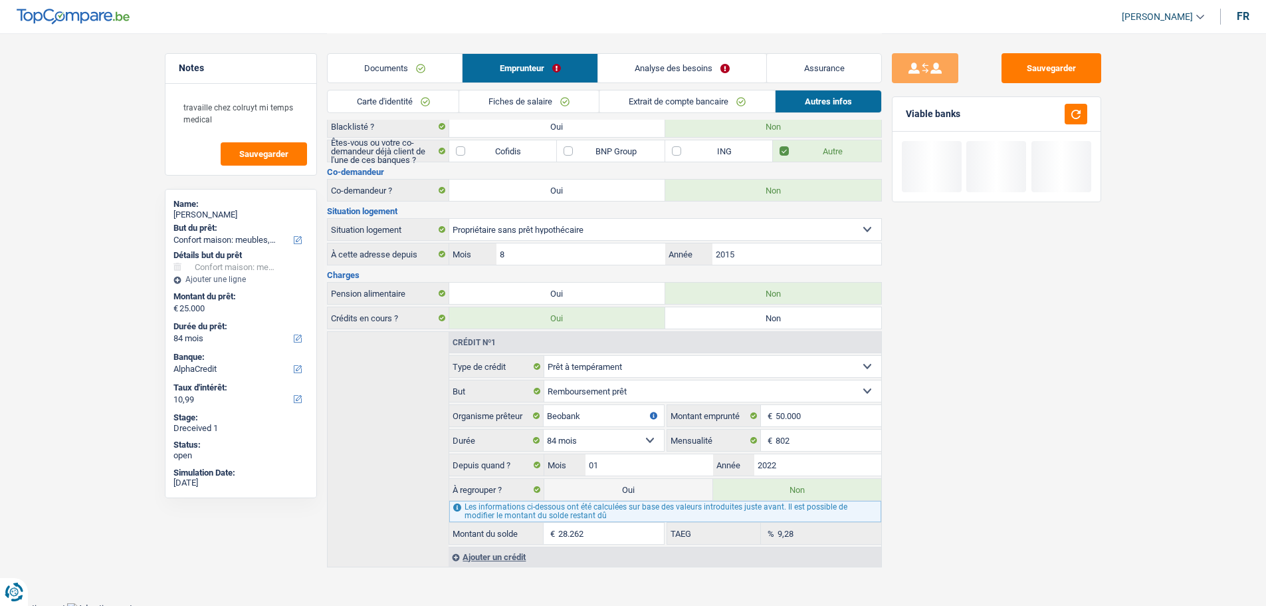
click at [700, 62] on link "Analyse des besoins" at bounding box center [682, 68] width 169 height 29
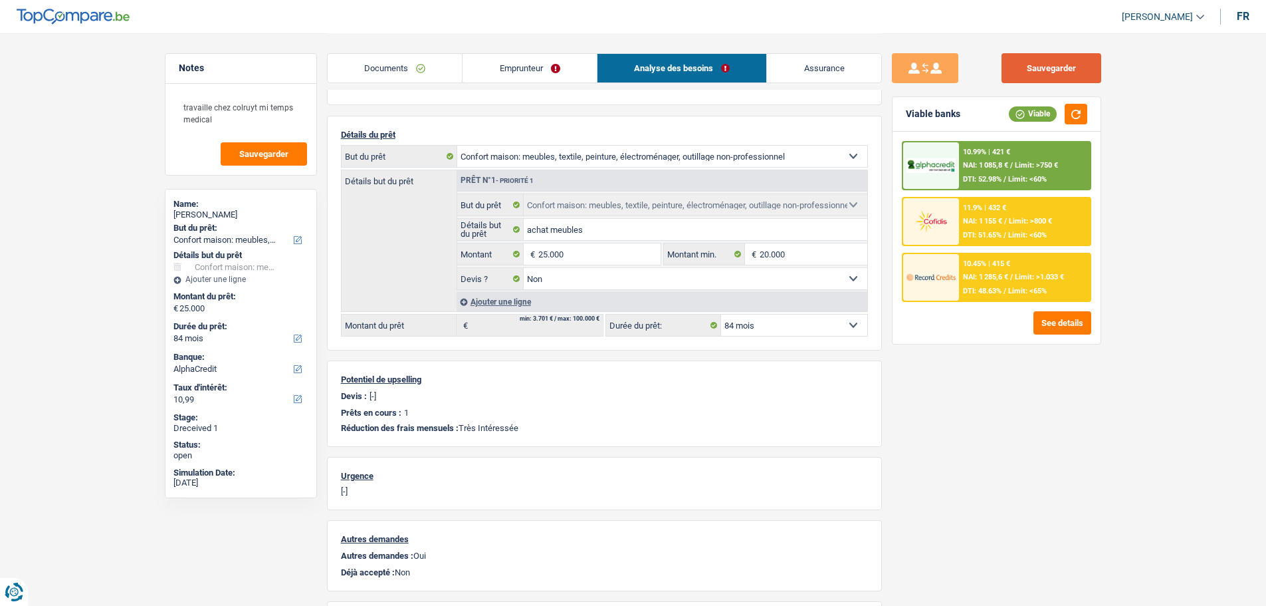
click at [1010, 73] on button "Sauvegarder" at bounding box center [1052, 68] width 100 height 30
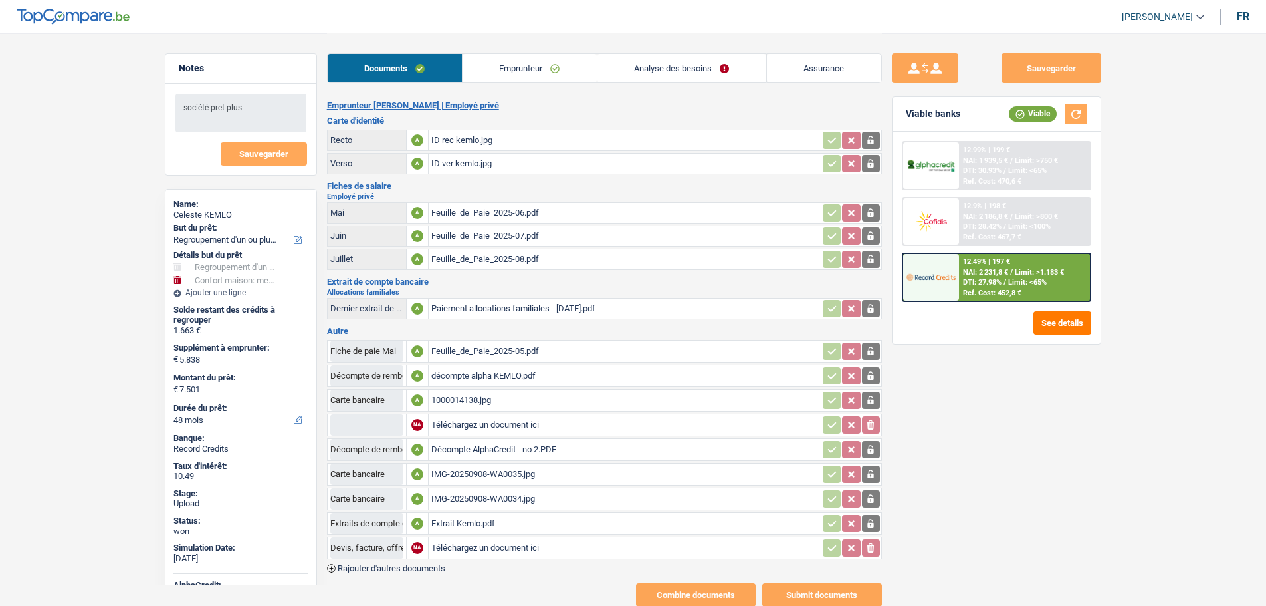
select select "refinancing"
select select "household"
select select "48"
